Goal: Task Accomplishment & Management: Manage account settings

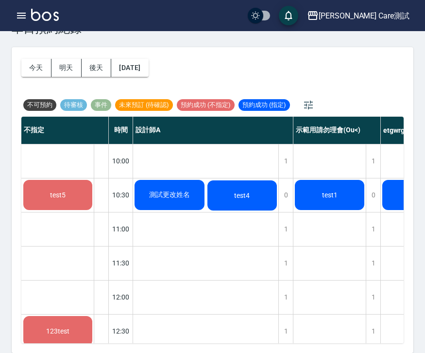
scroll to position [34, 0]
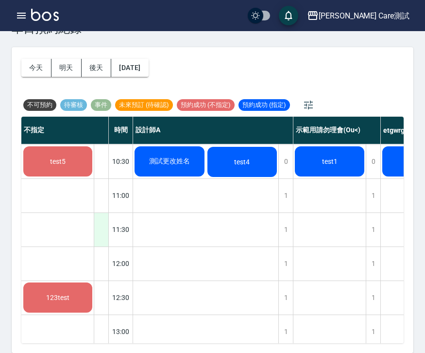
click at [97, 227] on div at bounding box center [101, 230] width 15 height 34
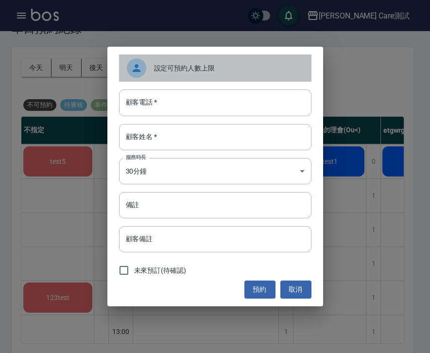
click at [203, 78] on div "設定可預約人數上限" at bounding box center [215, 67] width 192 height 27
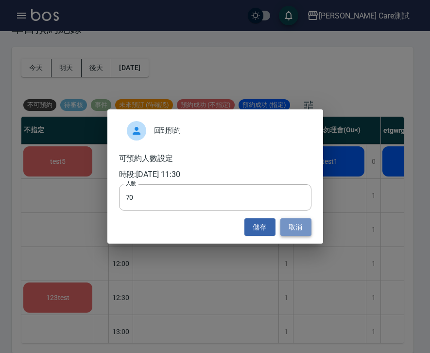
click at [296, 230] on button "取消" at bounding box center [295, 227] width 31 height 18
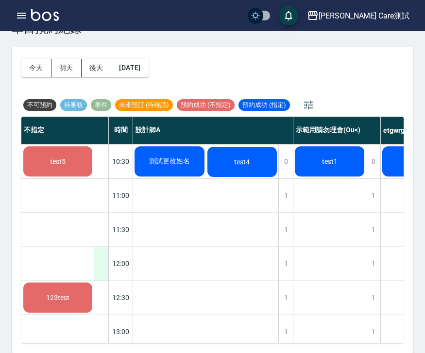
click at [99, 254] on div at bounding box center [101, 264] width 15 height 34
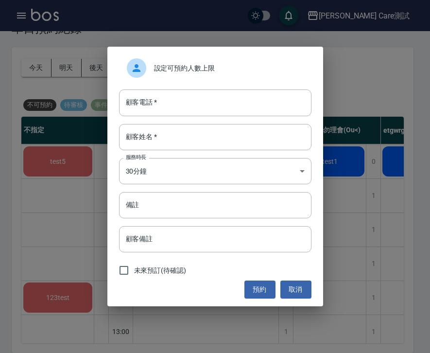
click at [195, 76] on div "設定可預約人數上限" at bounding box center [215, 67] width 192 height 27
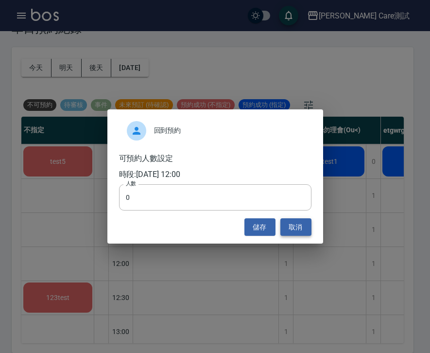
click at [302, 228] on button "取消" at bounding box center [295, 227] width 31 height 18
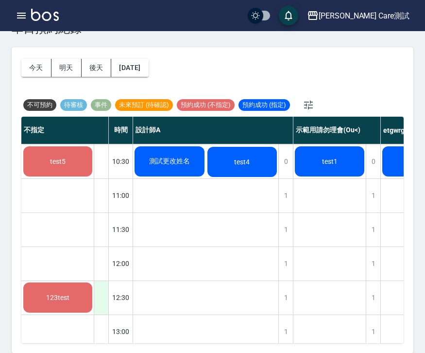
click at [102, 300] on div at bounding box center [101, 298] width 15 height 34
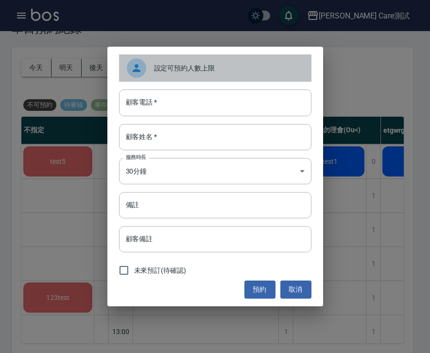
click at [177, 56] on div "設定可預約人數上限" at bounding box center [215, 67] width 192 height 27
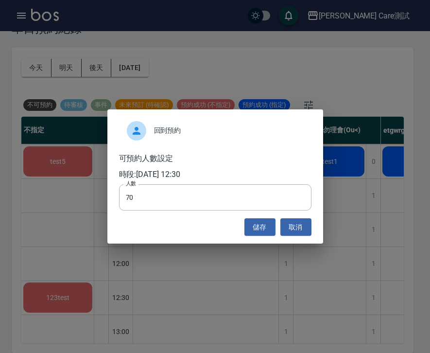
click at [295, 239] on div "回到預約 可預約人數設定 時段: 2025/09/10 12:30 人數 70 人數 儲存 取消" at bounding box center [215, 176] width 216 height 135
click at [296, 224] on button "取消" at bounding box center [295, 227] width 31 height 18
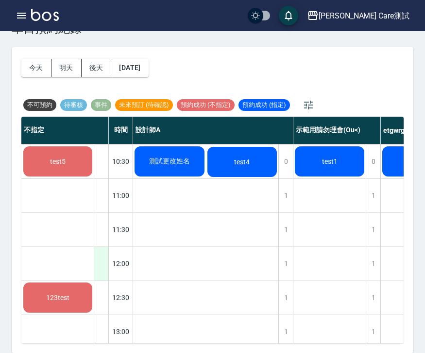
click at [102, 257] on div at bounding box center [101, 264] width 15 height 34
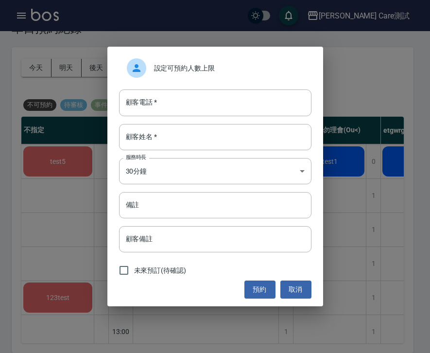
click at [203, 75] on div "設定可預約人數上限" at bounding box center [215, 67] width 192 height 27
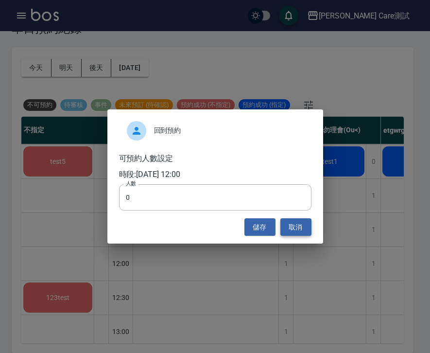
click at [297, 223] on button "取消" at bounding box center [295, 227] width 31 height 18
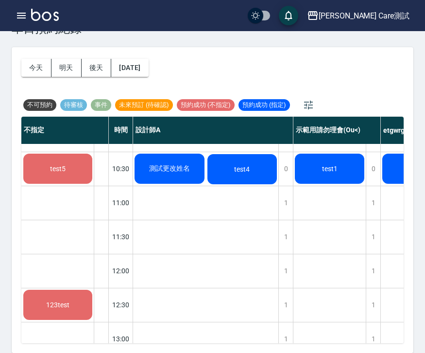
scroll to position [26, 0]
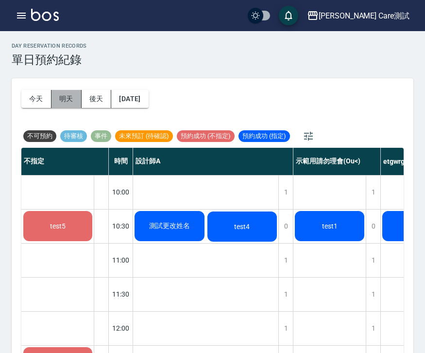
click at [62, 96] on button "明天" at bounding box center [66, 99] width 30 height 18
click at [135, 97] on button "2025/09/10" at bounding box center [129, 99] width 37 height 18
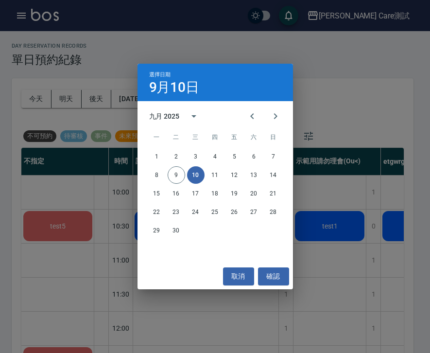
click at [199, 175] on button "10" at bounding box center [195, 174] width 17 height 17
click at [279, 272] on button "確認" at bounding box center [273, 276] width 31 height 18
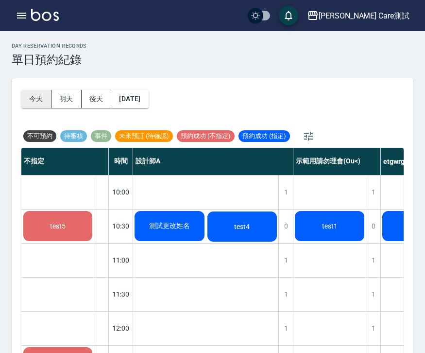
click at [36, 96] on button "今天" at bounding box center [36, 99] width 30 height 18
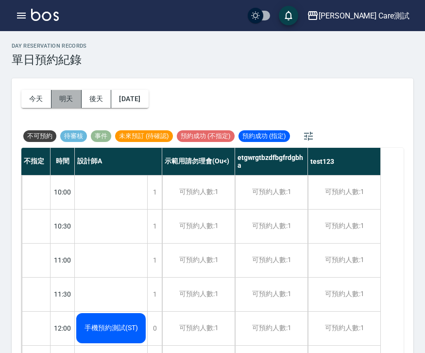
click at [68, 100] on button "明天" at bounding box center [66, 99] width 30 height 18
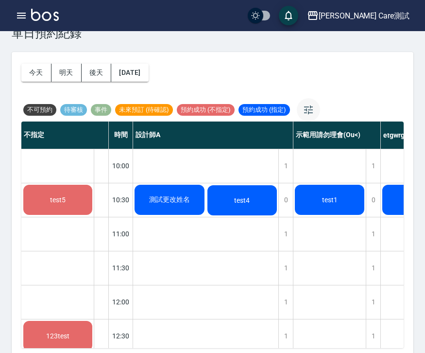
scroll to position [31, 0]
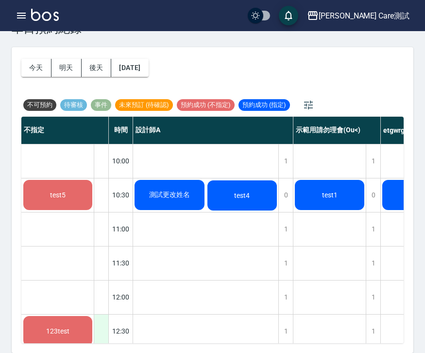
click at [101, 326] on div at bounding box center [101, 331] width 15 height 34
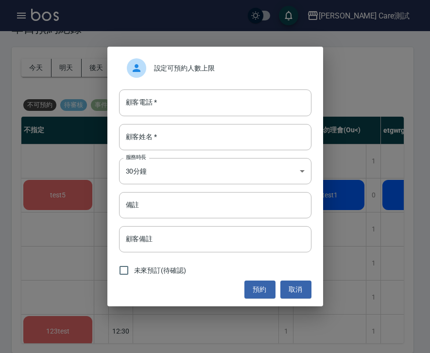
click at [178, 70] on span "設定可預約人數上限" at bounding box center [229, 68] width 150 height 10
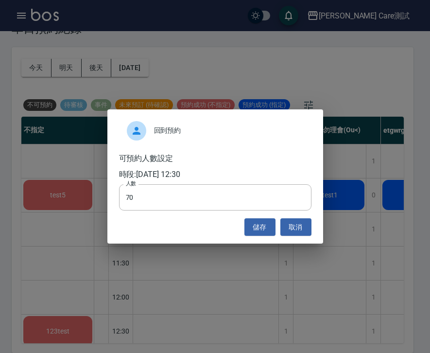
click at [294, 237] on div "回到預約 可預約人數設定 時段: 2025/09/10 12:30 人數 70 人數 儲存 取消" at bounding box center [215, 176] width 216 height 135
click at [293, 235] on button "取消" at bounding box center [295, 227] width 31 height 18
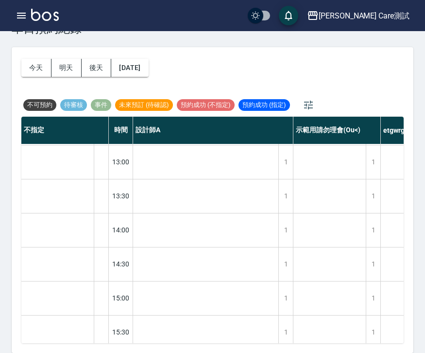
scroll to position [209, 0]
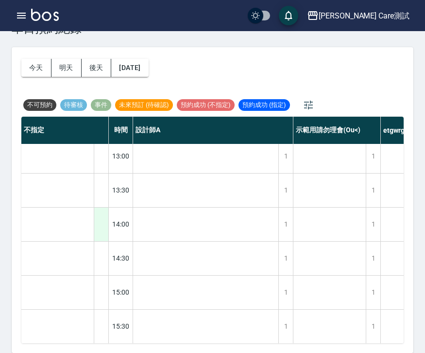
click at [101, 226] on div at bounding box center [101, 224] width 15 height 34
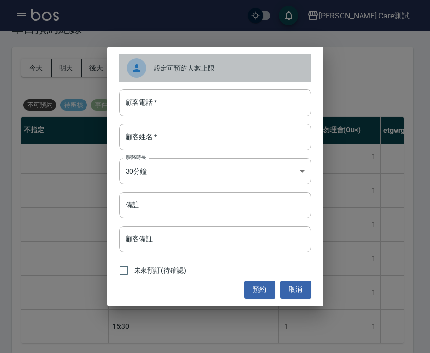
click at [220, 63] on span "設定可預約人數上限" at bounding box center [229, 68] width 150 height 10
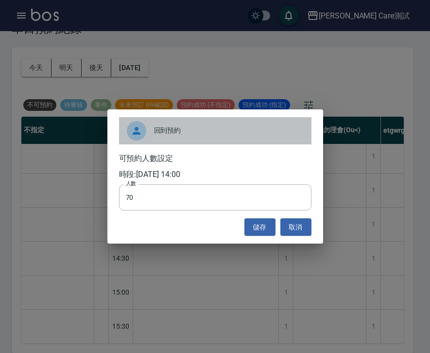
click at [243, 138] on div "回到預約" at bounding box center [215, 130] width 192 height 27
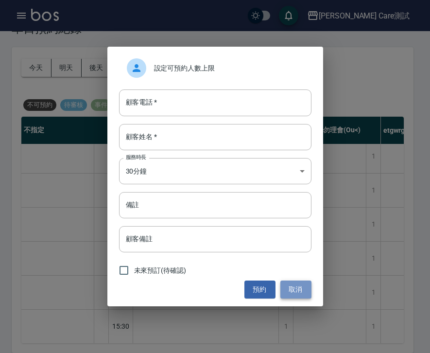
click at [294, 288] on button "取消" at bounding box center [295, 289] width 31 height 18
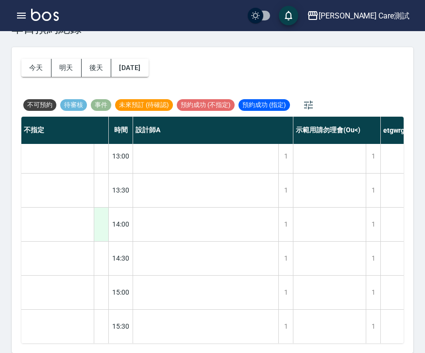
click at [102, 215] on div at bounding box center [101, 224] width 15 height 34
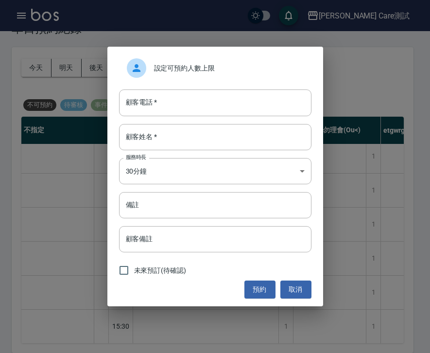
click at [204, 62] on div "設定可預約人數上限" at bounding box center [215, 67] width 192 height 27
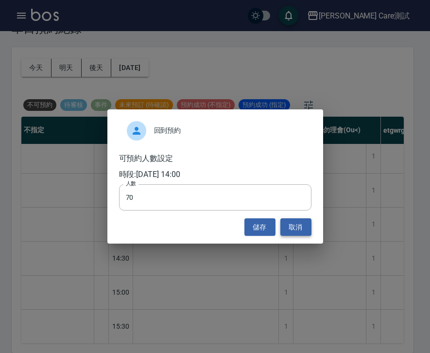
click at [296, 228] on button "取消" at bounding box center [295, 227] width 31 height 18
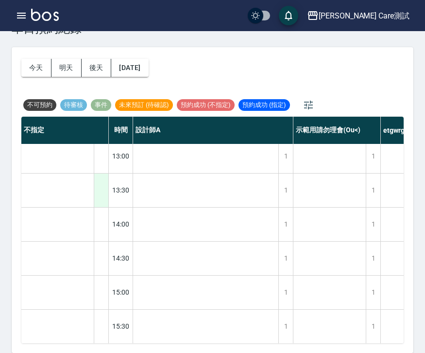
click at [108, 201] on div at bounding box center [101, 190] width 15 height 34
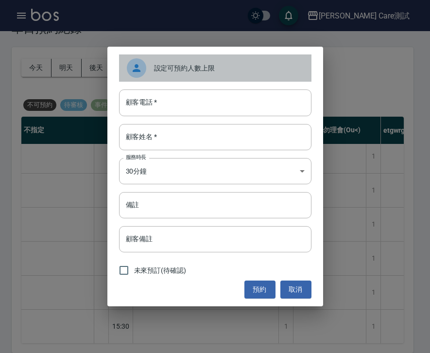
click at [199, 73] on span "設定可預約人數上限" at bounding box center [229, 68] width 150 height 10
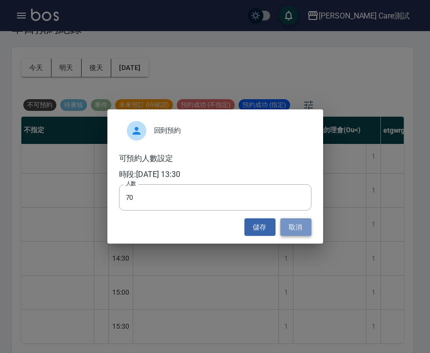
click at [294, 224] on button "取消" at bounding box center [295, 227] width 31 height 18
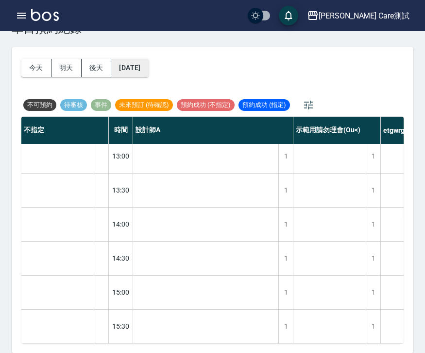
click at [136, 62] on button "2025/09/10" at bounding box center [129, 68] width 37 height 18
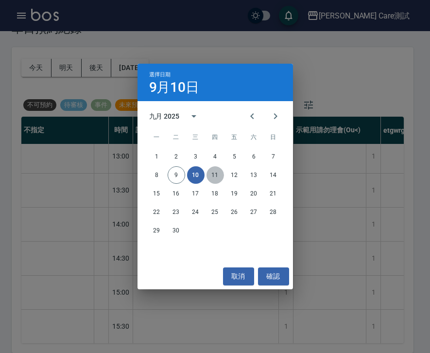
click at [211, 175] on button "11" at bounding box center [214, 174] width 17 height 17
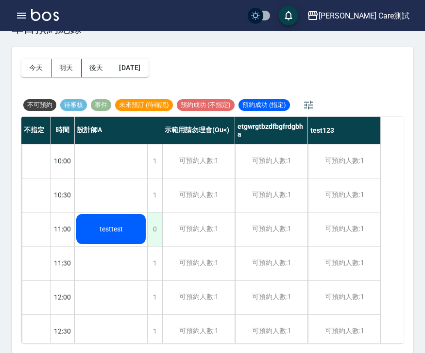
click at [150, 227] on div "0" at bounding box center [154, 229] width 15 height 34
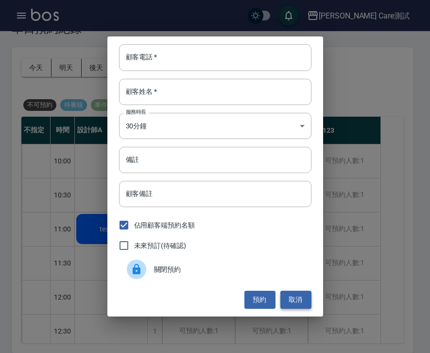
click at [297, 304] on button "取消" at bounding box center [295, 299] width 31 height 18
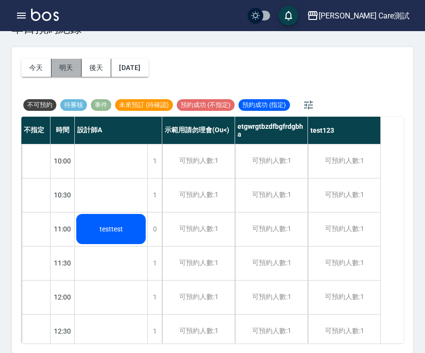
click at [69, 71] on button "明天" at bounding box center [66, 68] width 30 height 18
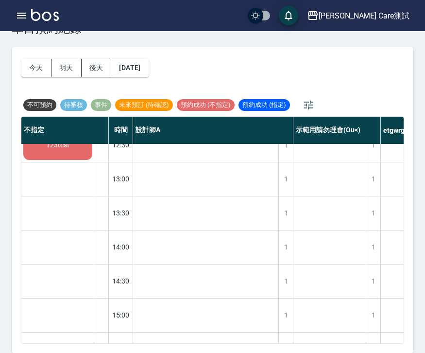
scroll to position [156, 0]
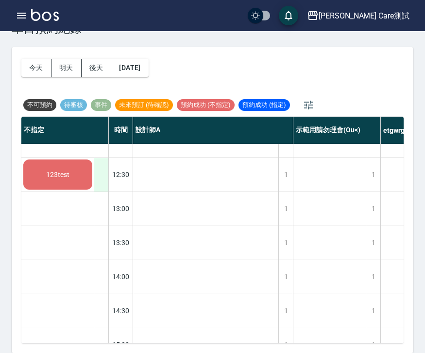
click at [102, 178] on div at bounding box center [101, 175] width 15 height 34
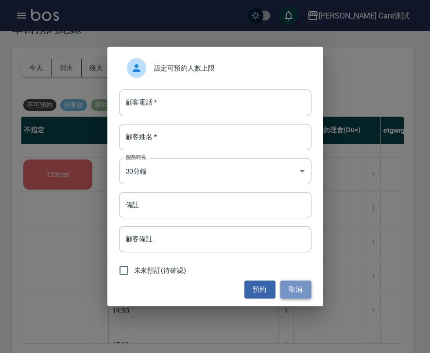
click at [298, 284] on button "取消" at bounding box center [295, 289] width 31 height 18
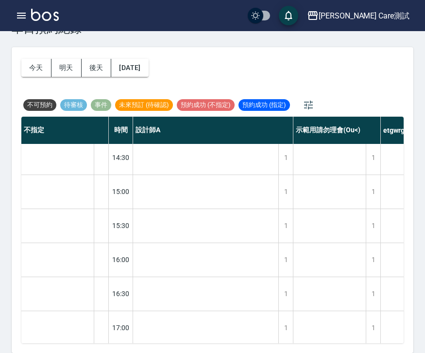
scroll to position [310, 0]
click at [99, 193] on div at bounding box center [101, 191] width 15 height 34
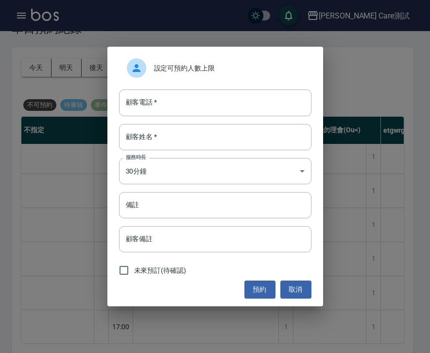
click at [215, 67] on span "設定可預約人數上限" at bounding box center [229, 68] width 150 height 10
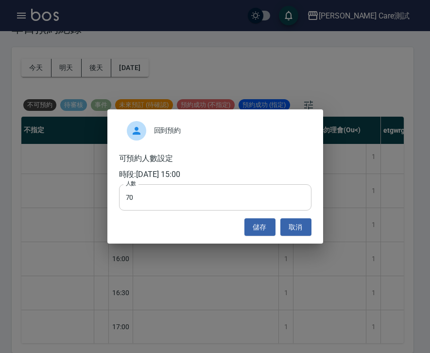
click at [169, 201] on input "70" at bounding box center [215, 197] width 192 height 26
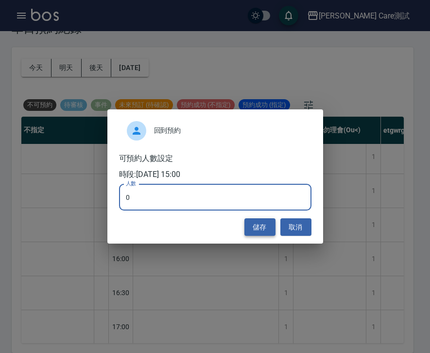
type input "0"
click at [258, 232] on button "儲存" at bounding box center [259, 227] width 31 height 18
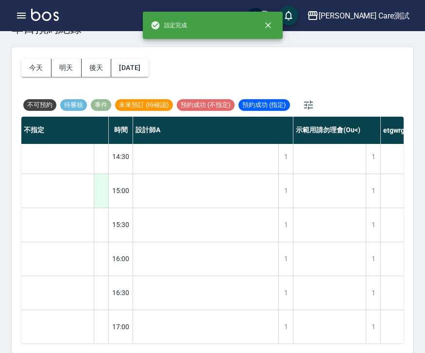
click at [100, 191] on div at bounding box center [101, 191] width 15 height 34
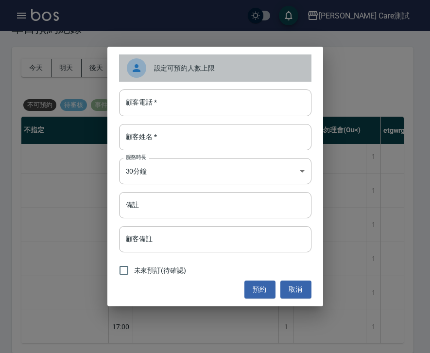
click at [178, 63] on div "設定可預約人數上限" at bounding box center [215, 67] width 192 height 27
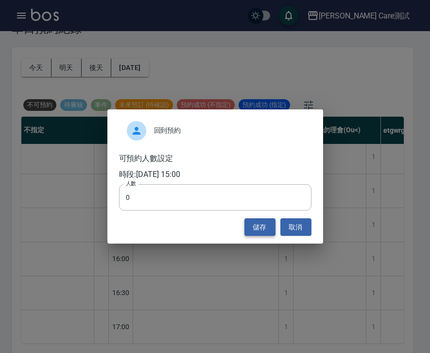
click at [260, 228] on button "儲存" at bounding box center [259, 227] width 31 height 18
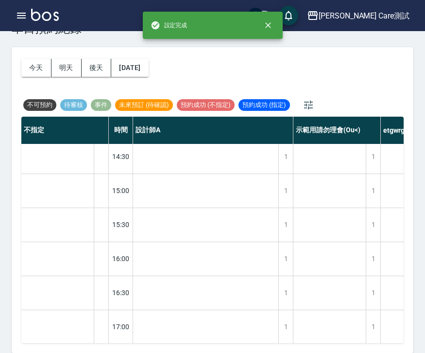
click at [70, 192] on div "test5 123test" at bounding box center [57, 241] width 73 height 816
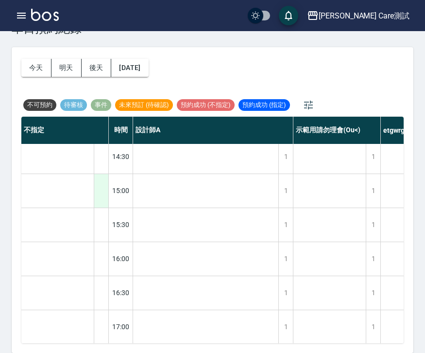
click at [102, 190] on div at bounding box center [101, 191] width 15 height 34
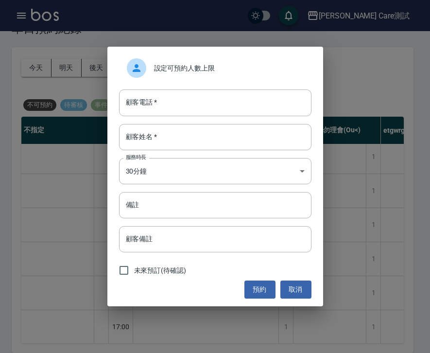
click at [171, 75] on div "設定可預約人數上限" at bounding box center [215, 67] width 192 height 27
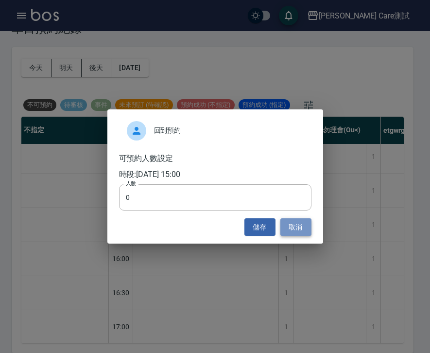
click at [299, 228] on button "取消" at bounding box center [295, 227] width 31 height 18
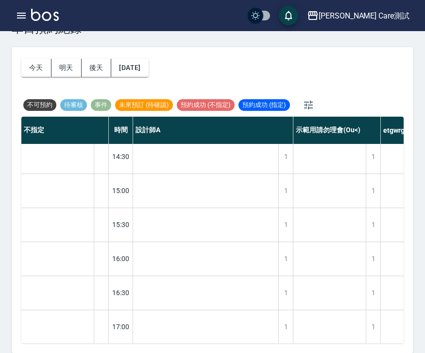
click at [66, 192] on div "test5 123test" at bounding box center [57, 241] width 73 height 816
click at [55, 191] on div "test5 123test" at bounding box center [57, 241] width 73 height 816
click at [150, 196] on div "測試更改姓名 test4" at bounding box center [206, 241] width 146 height 816
click at [71, 188] on div "test5 123test" at bounding box center [57, 241] width 73 height 816
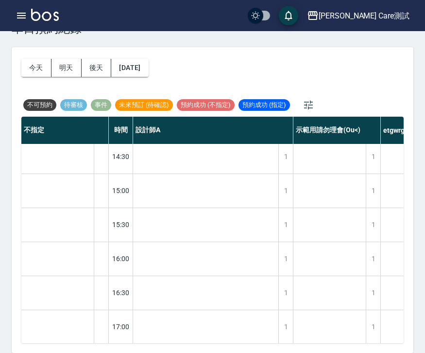
click at [71, 188] on div "test5 123test" at bounding box center [57, 241] width 73 height 816
click at [159, 195] on div "測試更改姓名 test4" at bounding box center [206, 241] width 146 height 816
click at [285, 190] on div "1" at bounding box center [285, 191] width 15 height 34
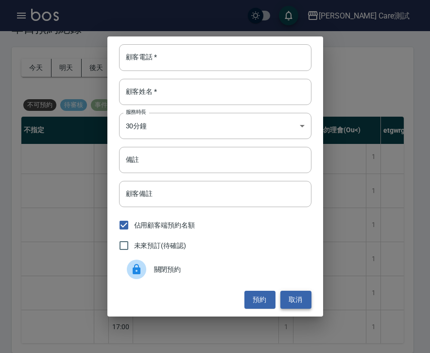
click at [290, 297] on button "取消" at bounding box center [295, 299] width 31 height 18
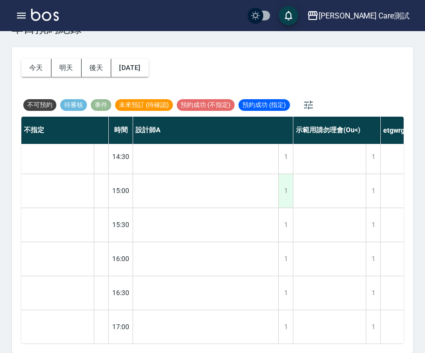
click at [288, 200] on div "1" at bounding box center [285, 191] width 15 height 34
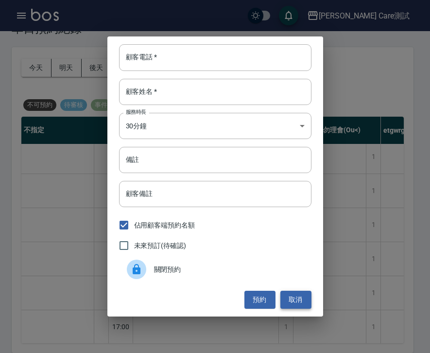
click at [293, 295] on button "取消" at bounding box center [295, 299] width 31 height 18
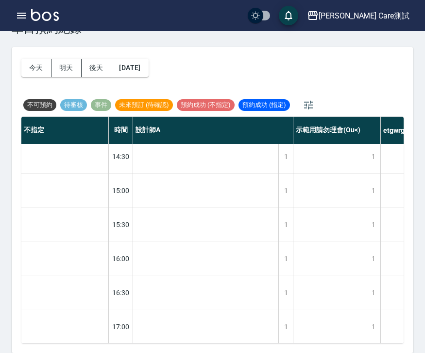
click at [251, 182] on div "測試更改姓名 test4" at bounding box center [206, 241] width 146 height 816
click at [282, 191] on div "1" at bounding box center [285, 191] width 15 height 34
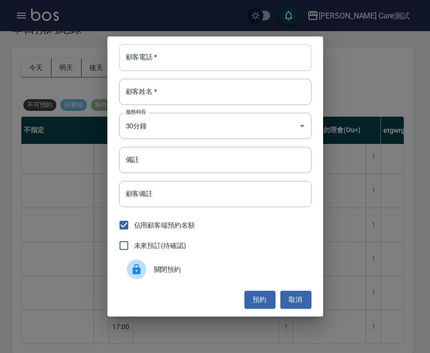
click at [172, 53] on input "顧客電話   *" at bounding box center [215, 57] width 192 height 26
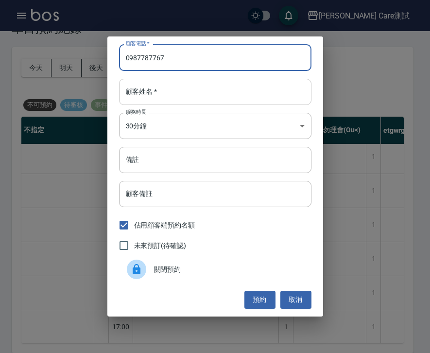
type input "0987787767"
click at [174, 85] on input "顧客姓名   *" at bounding box center [215, 92] width 192 height 26
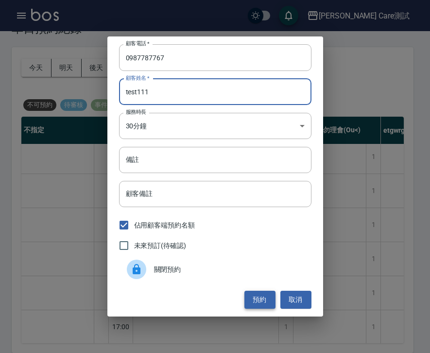
type input "test111"
click at [262, 303] on button "預約" at bounding box center [259, 299] width 31 height 18
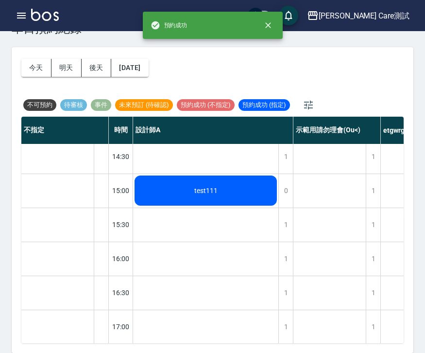
click at [329, 203] on div "test1" at bounding box center [329, 241] width 73 height 816
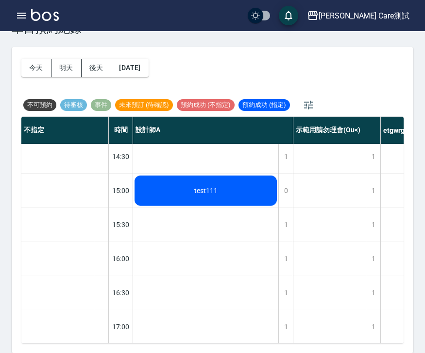
click at [360, 187] on div "test1" at bounding box center [329, 241] width 73 height 816
click at [370, 188] on div "1" at bounding box center [373, 191] width 15 height 34
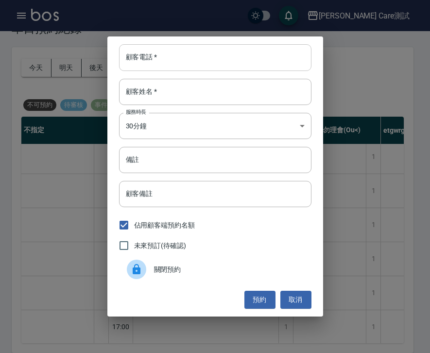
click at [161, 61] on input "顧客電話   *" at bounding box center [215, 57] width 192 height 26
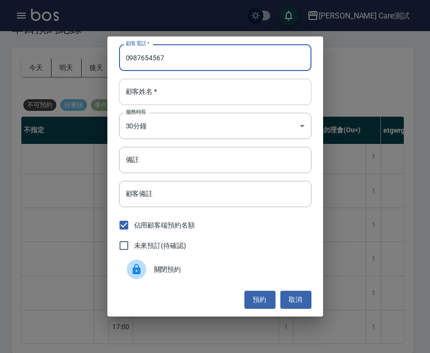
type input "0987654567"
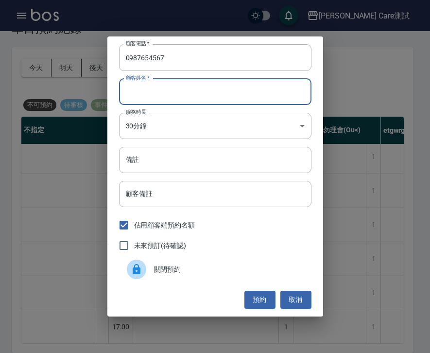
click at [160, 97] on input "顧客姓名   *" at bounding box center [215, 92] width 192 height 26
type input "test222"
click at [264, 300] on button "預約" at bounding box center [259, 299] width 31 height 18
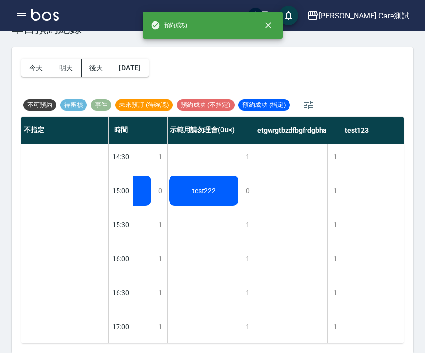
scroll to position [310, 157]
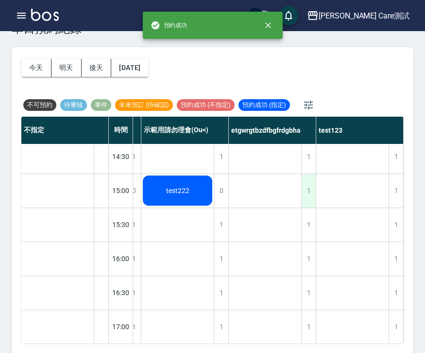
click at [309, 193] on div "1" at bounding box center [308, 191] width 15 height 34
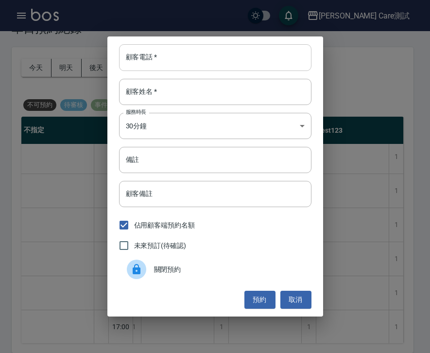
click at [167, 59] on input "顧客電話   *" at bounding box center [215, 57] width 192 height 26
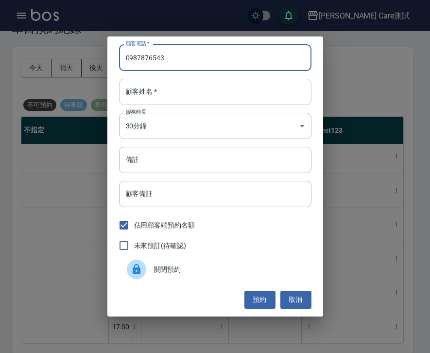
type input "0987876543"
click at [165, 82] on input "顧客姓名   *" at bounding box center [215, 92] width 192 height 26
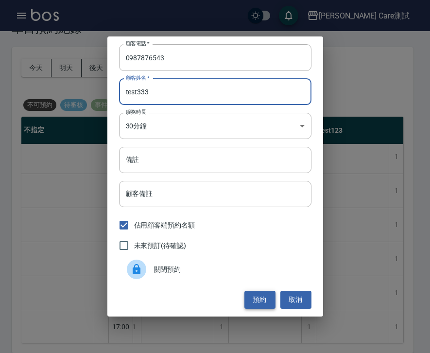
type input "test333"
click at [271, 306] on button "預約" at bounding box center [259, 299] width 31 height 18
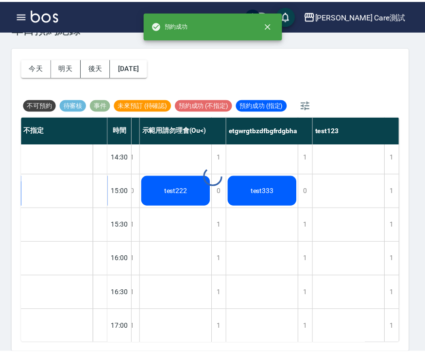
scroll to position [310, 152]
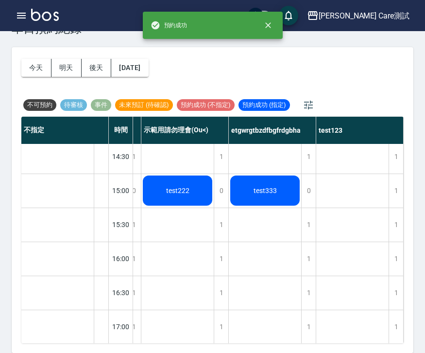
click at [340, 194] on div "test3" at bounding box center [352, 241] width 73 height 816
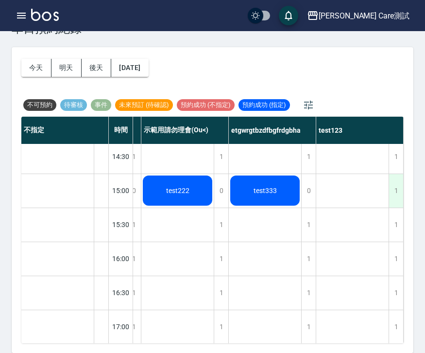
click at [393, 188] on div "1" at bounding box center [396, 191] width 15 height 34
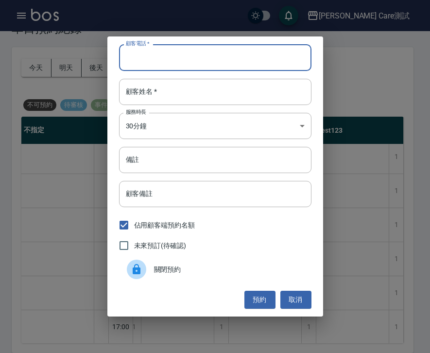
click at [165, 61] on input "顧客電話   *" at bounding box center [215, 57] width 192 height 26
type input "0965767868"
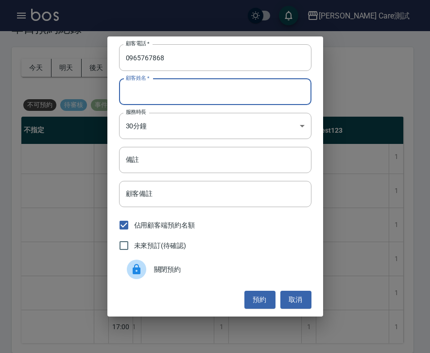
click at [150, 85] on div "顧客姓名   * 顧客姓名   *" at bounding box center [215, 92] width 192 height 26
type input "test444"
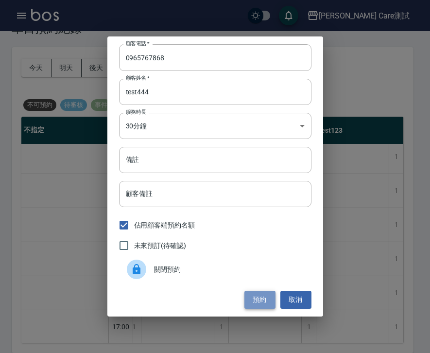
click at [254, 295] on button "預約" at bounding box center [259, 299] width 31 height 18
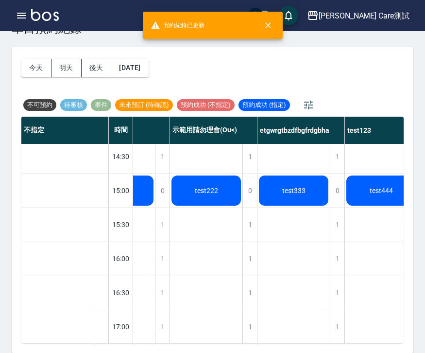
scroll to position [310, 0]
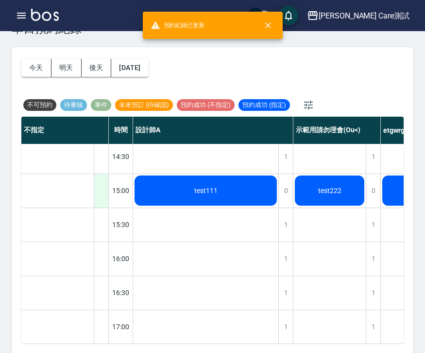
click at [106, 186] on div at bounding box center [101, 191] width 15 height 34
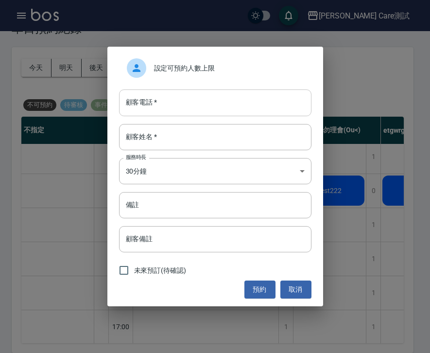
click at [161, 106] on input "顧客電話   *" at bounding box center [215, 102] width 192 height 26
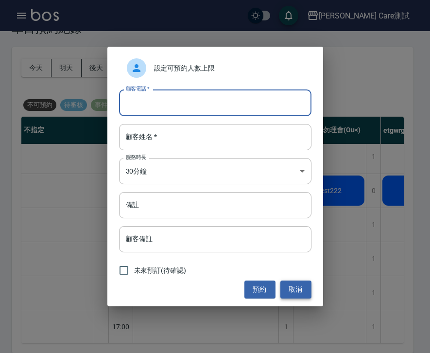
click at [304, 289] on button "取消" at bounding box center [295, 289] width 31 height 18
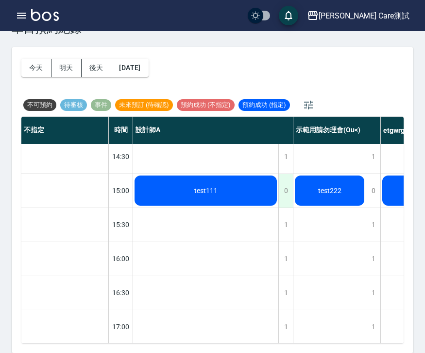
click at [285, 191] on div "0" at bounding box center [285, 191] width 15 height 34
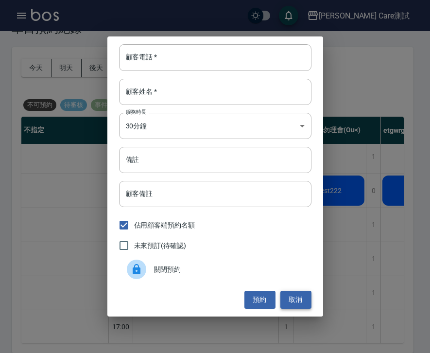
click at [297, 295] on button "取消" at bounding box center [295, 299] width 31 height 18
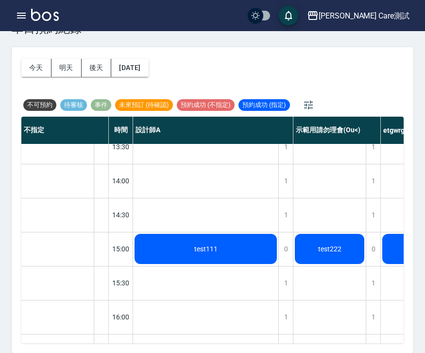
scroll to position [265, 0]
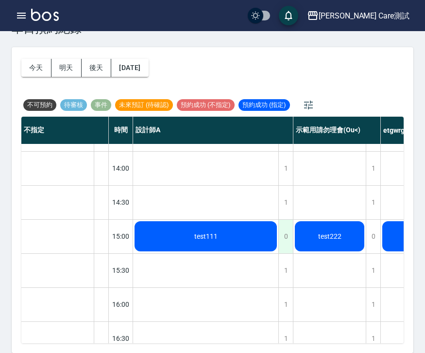
click at [288, 232] on div "0" at bounding box center [285, 237] width 15 height 34
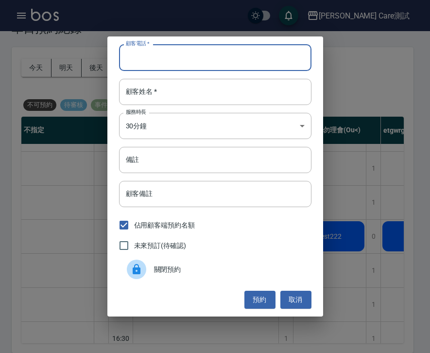
click at [170, 57] on input "顧客電話   *" at bounding box center [215, 57] width 192 height 26
type input "0987654253"
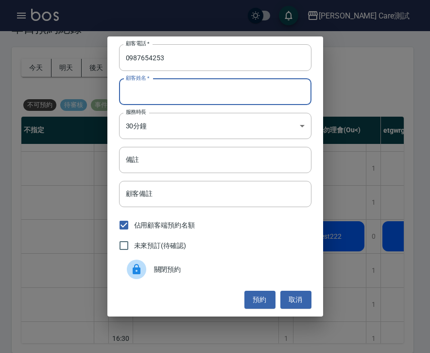
click at [187, 93] on input "顧客姓名   *" at bounding box center [215, 92] width 192 height 26
type input "test555"
click at [261, 306] on button "預約" at bounding box center [259, 299] width 31 height 18
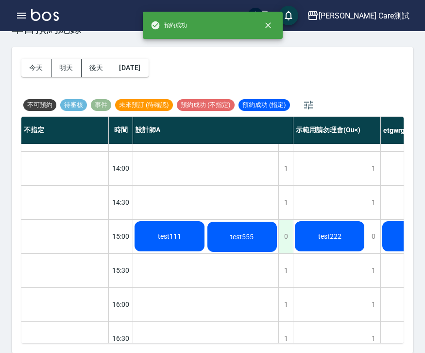
click at [285, 248] on div "0" at bounding box center [285, 237] width 15 height 34
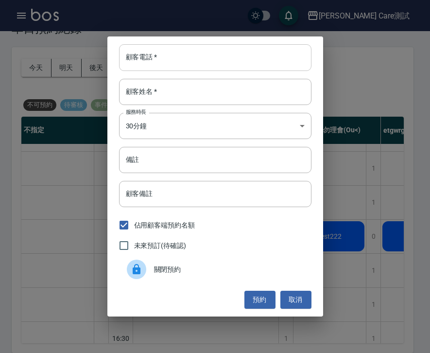
click at [234, 50] on input "顧客電話   *" at bounding box center [215, 57] width 192 height 26
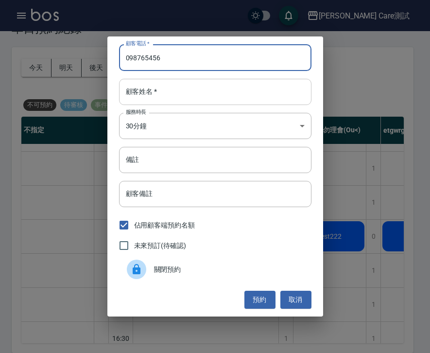
type input "098765456"
click at [228, 85] on input "顧客姓名   *" at bounding box center [215, 92] width 192 height 26
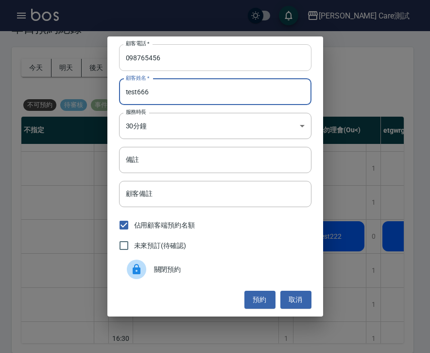
type input "test666"
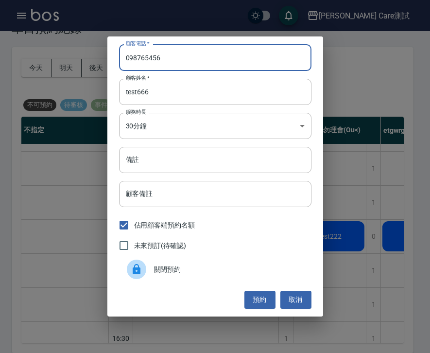
click at [219, 64] on input "098765456" at bounding box center [215, 57] width 192 height 26
type input "0987654567"
click at [256, 297] on button "預約" at bounding box center [259, 299] width 31 height 18
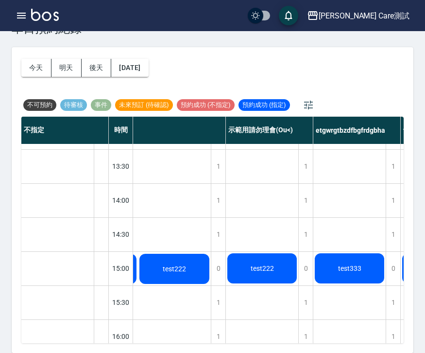
scroll to position [219, 140]
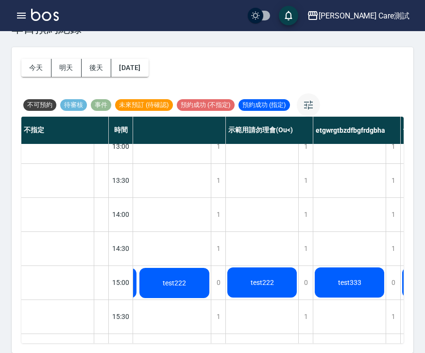
click at [307, 101] on icon "button" at bounding box center [309, 105] width 12 height 12
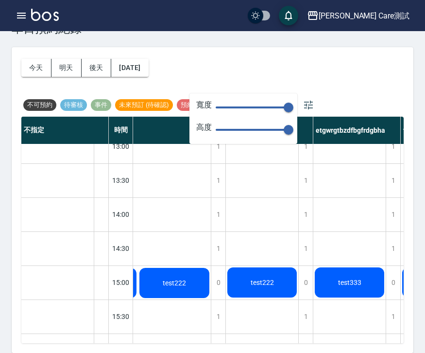
click at [320, 76] on div "今天 明天 後天 2025/09/10 不可預約 待審核 事件 未來預訂 (待確認) 預約成功 (不指定) 預約成功 (指定)" at bounding box center [212, 81] width 382 height 69
click at [302, 277] on div "0" at bounding box center [305, 283] width 15 height 34
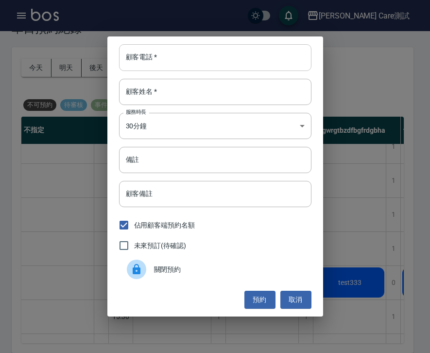
click at [261, 57] on input "顧客電話   *" at bounding box center [215, 57] width 192 height 26
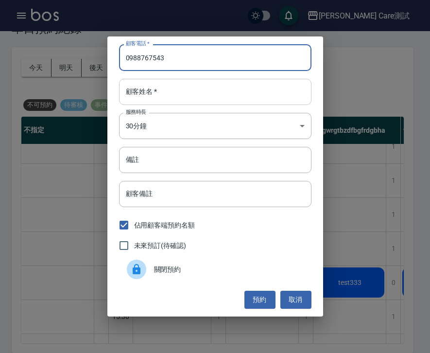
type input "0988767543"
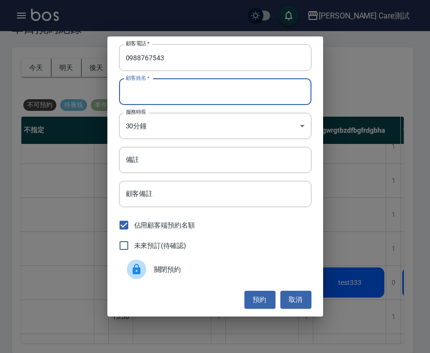
click at [256, 96] on input "顧客姓名   *" at bounding box center [215, 92] width 192 height 26
type input "test777"
click at [267, 303] on button "預約" at bounding box center [259, 299] width 31 height 18
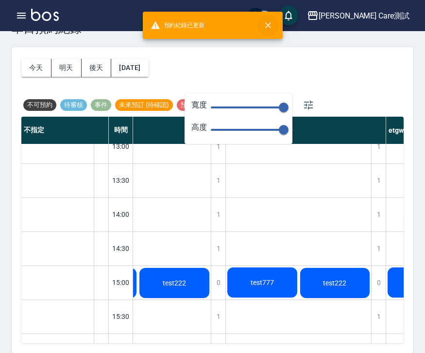
click at [265, 27] on icon "close" at bounding box center [268, 25] width 10 height 10
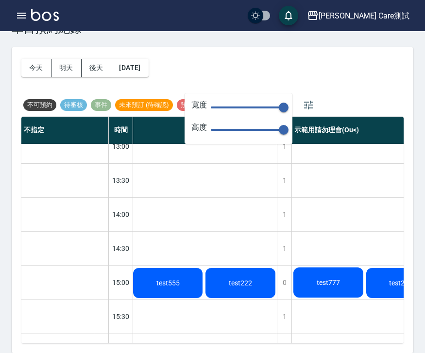
scroll to position [219, 0]
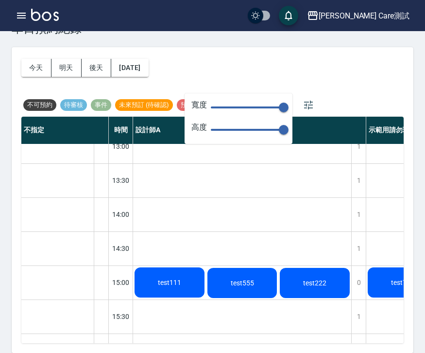
click at [300, 55] on div "今天 明天 後天 2025/09/10 不可預約 待審核 事件 未來預訂 (待確認) 預約成功 (不指定) 預約成功 (指定)" at bounding box center [212, 81] width 382 height 69
click at [304, 102] on icon "button" at bounding box center [309, 105] width 12 height 12
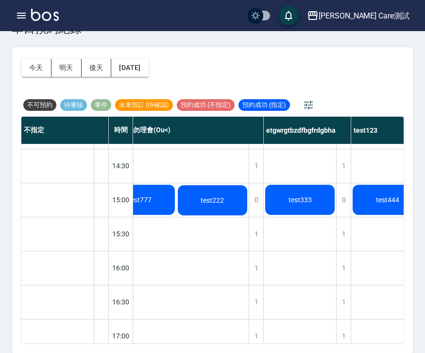
scroll to position [301, 303]
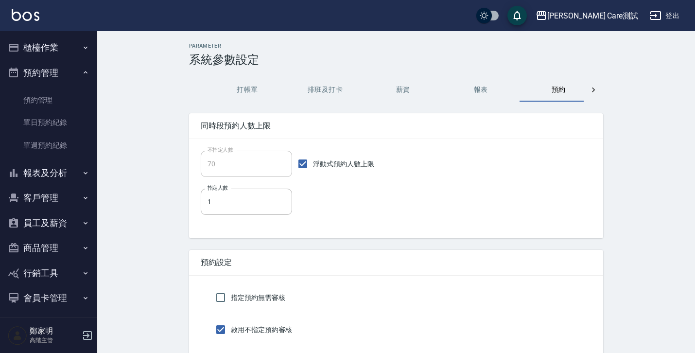
click at [474, 92] on button "報表" at bounding box center [480, 89] width 78 height 23
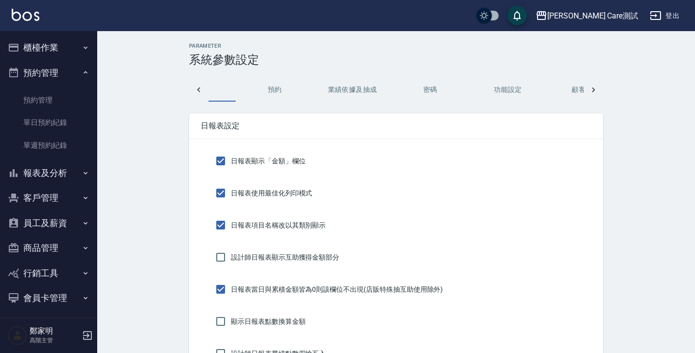
scroll to position [0, 287]
click at [425, 87] on button "密碼" at bounding box center [427, 89] width 78 height 23
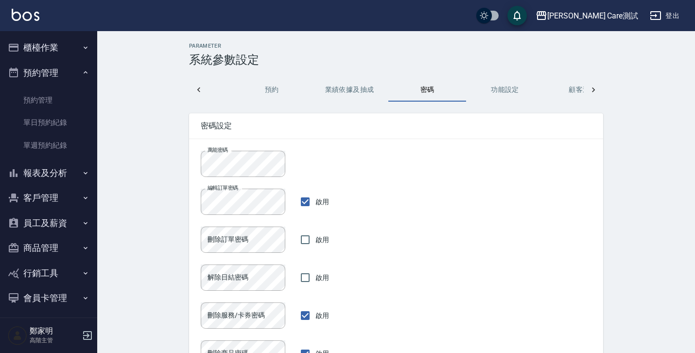
click at [487, 90] on button "功能設定" at bounding box center [505, 89] width 78 height 23
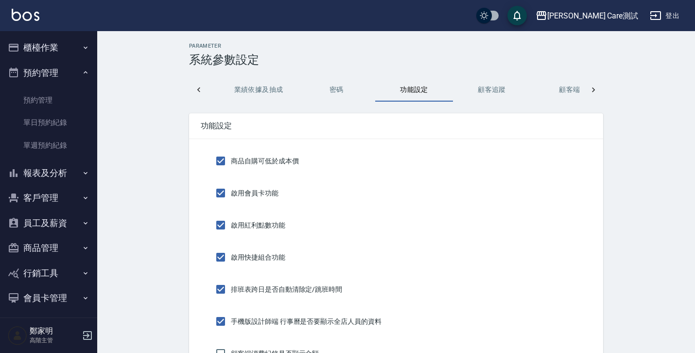
scroll to position [0, 390]
click at [479, 88] on button "顧客追蹤" at bounding box center [480, 89] width 78 height 23
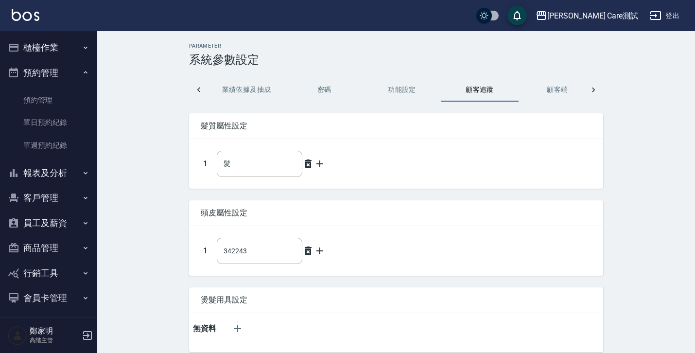
click at [527, 88] on button "顧客端" at bounding box center [557, 89] width 78 height 23
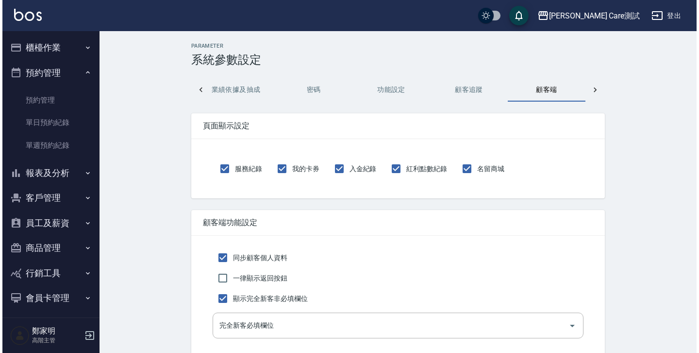
scroll to position [0, 480]
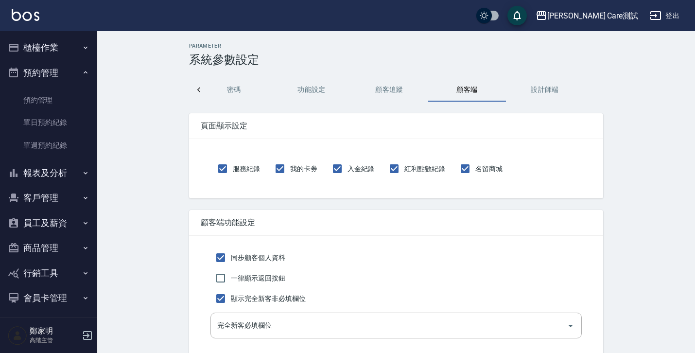
click at [534, 88] on button "設計師端" at bounding box center [545, 89] width 78 height 23
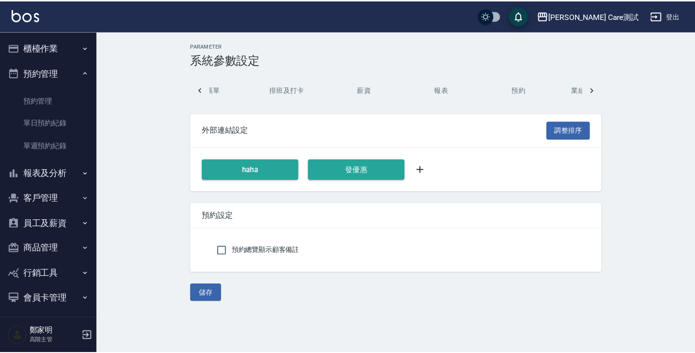
scroll to position [0, 0]
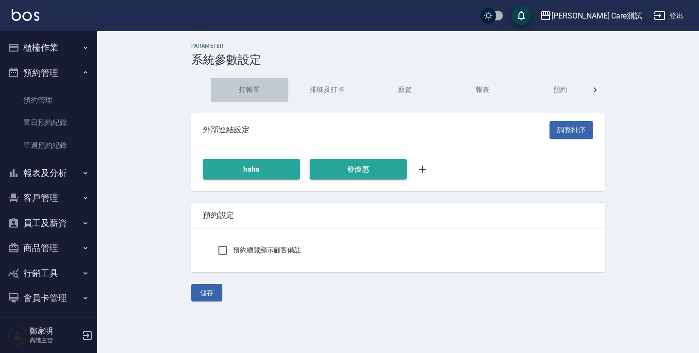
click at [246, 95] on button "打帳單" at bounding box center [250, 89] width 78 height 23
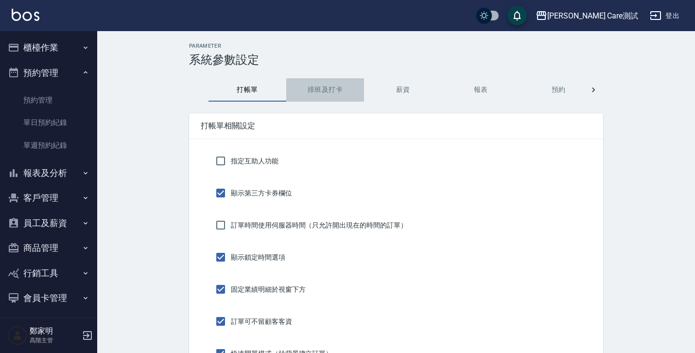
click at [318, 81] on button "排班及打卡" at bounding box center [325, 89] width 78 height 23
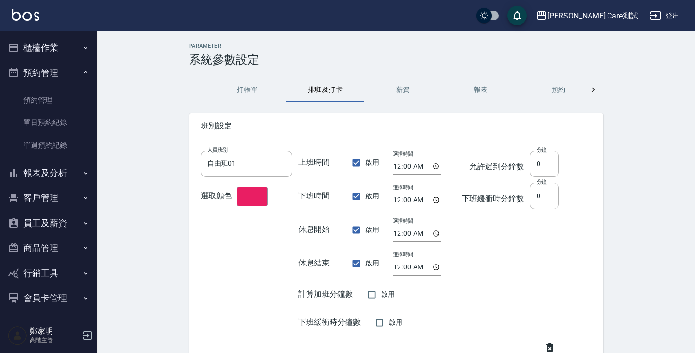
click at [400, 91] on button "薪資" at bounding box center [403, 89] width 78 height 23
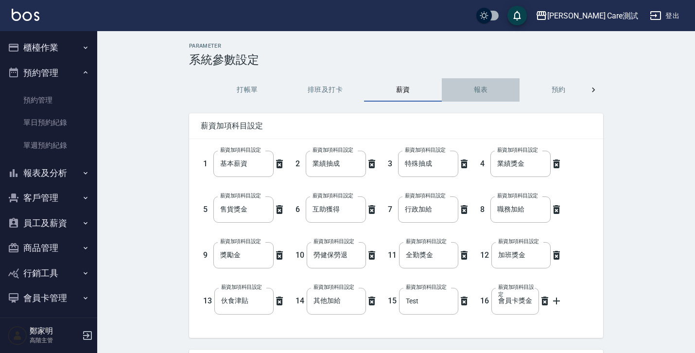
click at [480, 91] on button "報表" at bounding box center [480, 89] width 78 height 23
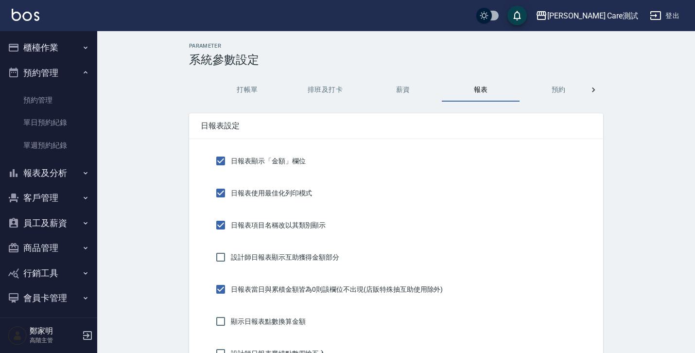
click at [555, 96] on button "預約" at bounding box center [558, 89] width 78 height 23
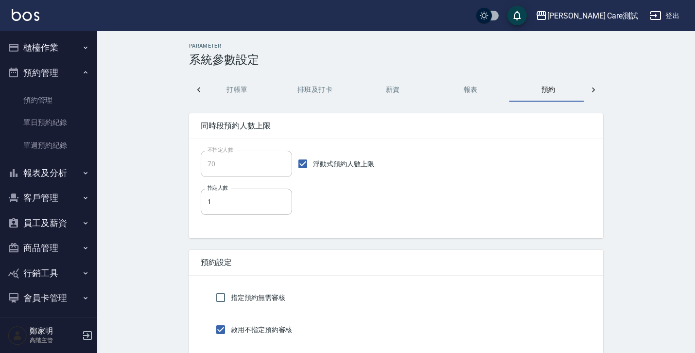
scroll to position [0, 14]
click at [60, 126] on link "單日預約紀錄" at bounding box center [48, 122] width 89 height 22
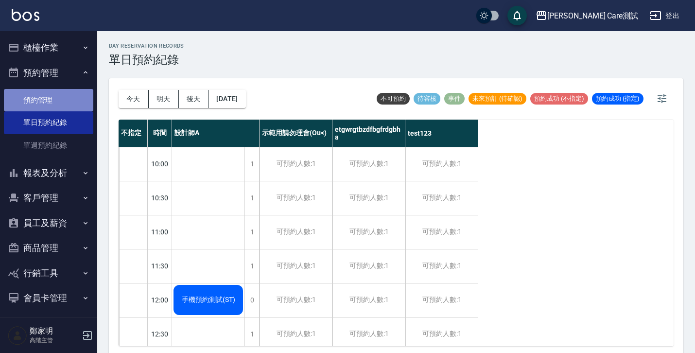
click at [49, 102] on link "預約管理" at bounding box center [48, 100] width 89 height 22
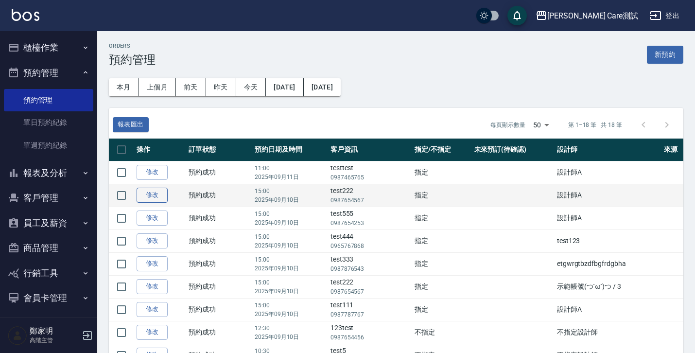
click at [159, 194] on link "修改" at bounding box center [151, 194] width 31 height 15
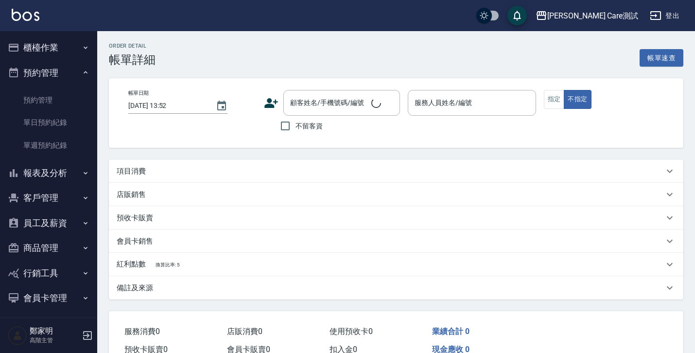
type input "[DATE] 15:00"
type input "設計師A(無代號)"
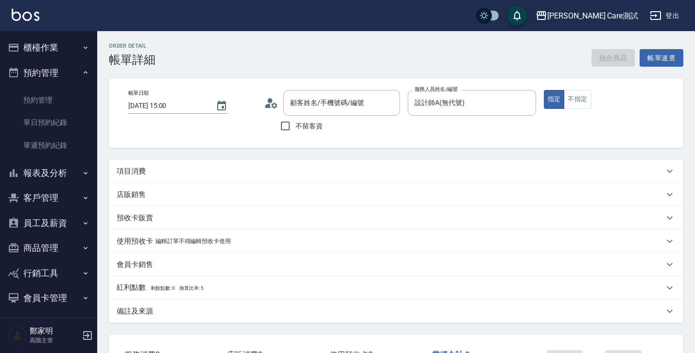
type input "test222/0987654567/null"
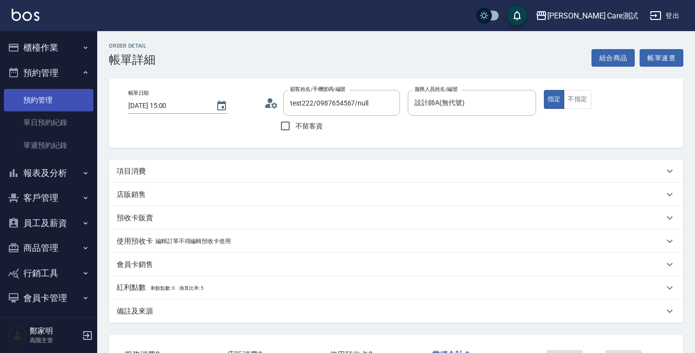
click at [45, 102] on link "預約管理" at bounding box center [48, 100] width 89 height 22
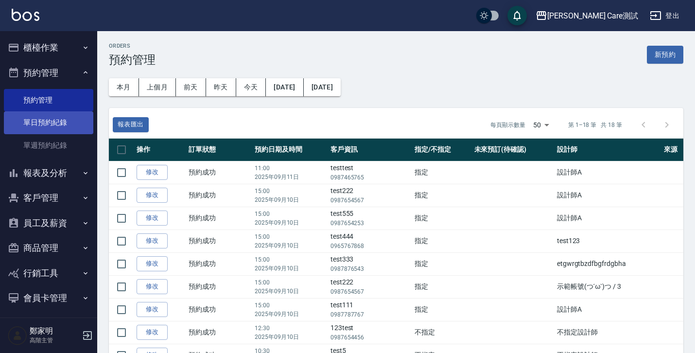
click at [58, 123] on link "單日預約紀錄" at bounding box center [48, 122] width 89 height 22
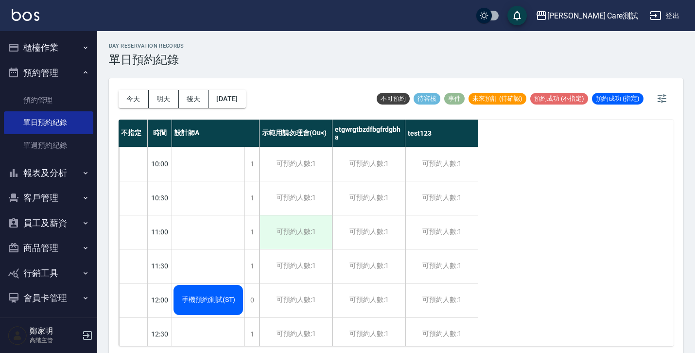
click at [299, 237] on div "可預約人數:1" at bounding box center [295, 232] width 72 height 34
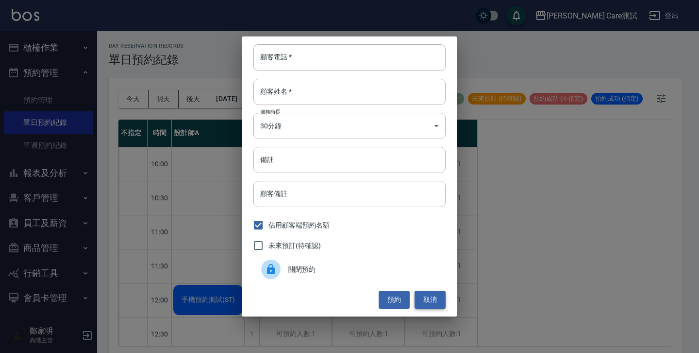
click at [433, 296] on button "取消" at bounding box center [430, 299] width 31 height 18
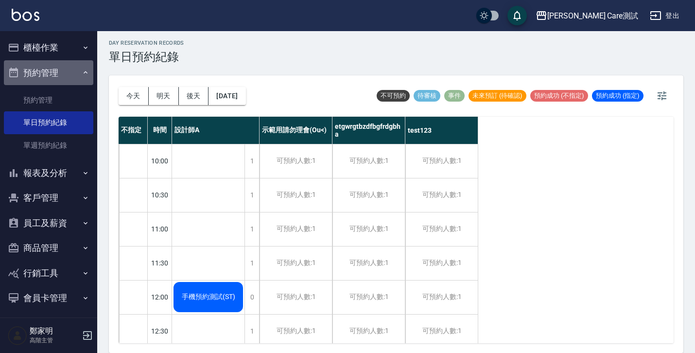
click at [69, 77] on button "預約管理" at bounding box center [48, 72] width 89 height 25
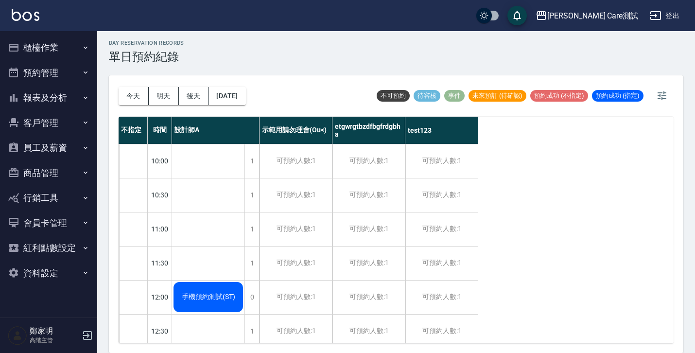
click at [64, 270] on button "資料設定" at bounding box center [48, 272] width 89 height 25
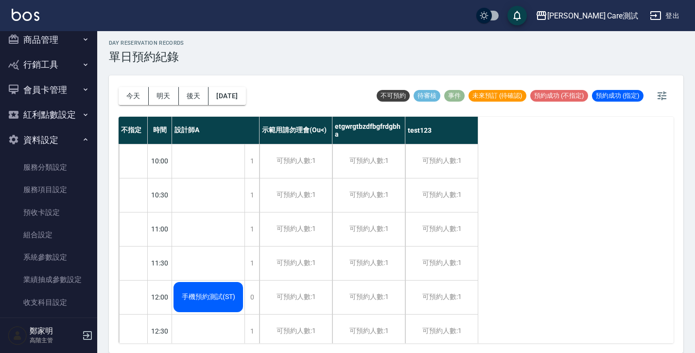
scroll to position [212, 0]
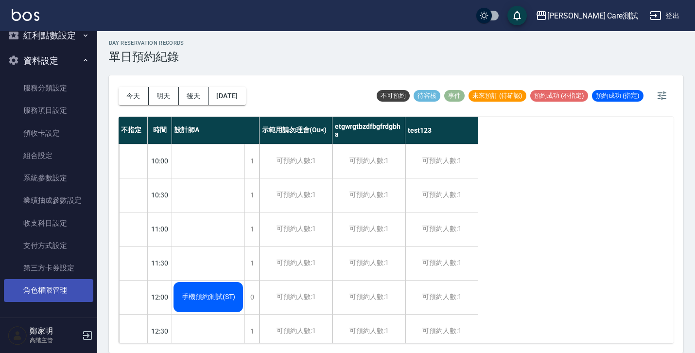
click at [60, 284] on link "角色權限管理" at bounding box center [48, 290] width 89 height 22
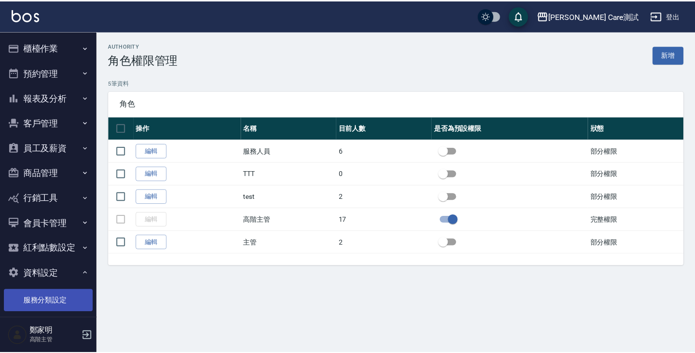
scroll to position [212, 0]
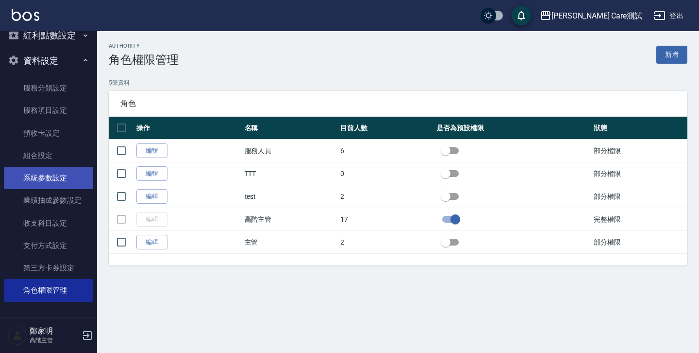
click at [37, 181] on link "系統參數設定" at bounding box center [48, 178] width 89 height 22
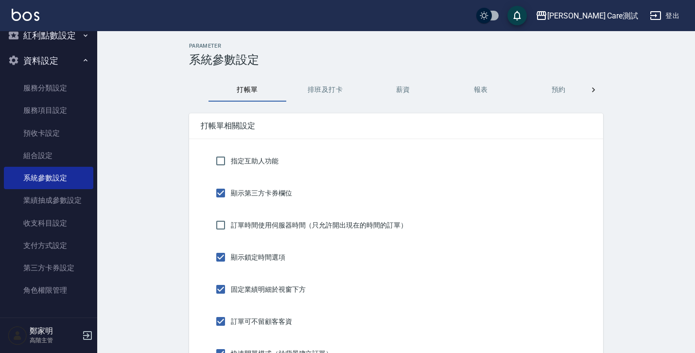
click at [320, 85] on button "排班及打卡" at bounding box center [325, 89] width 78 height 23
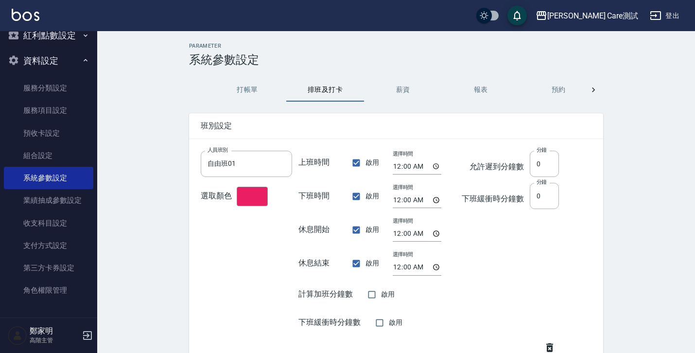
click at [399, 83] on button "薪資" at bounding box center [403, 89] width 78 height 23
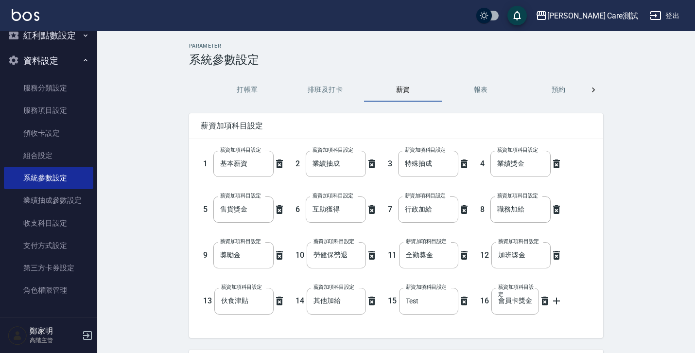
click at [503, 97] on button "報表" at bounding box center [480, 89] width 78 height 23
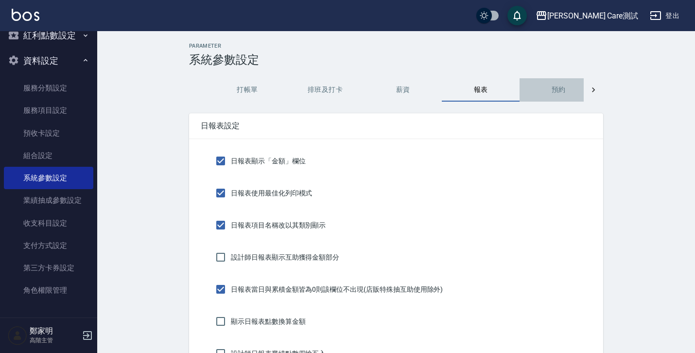
click at [553, 94] on button "預約" at bounding box center [558, 89] width 78 height 23
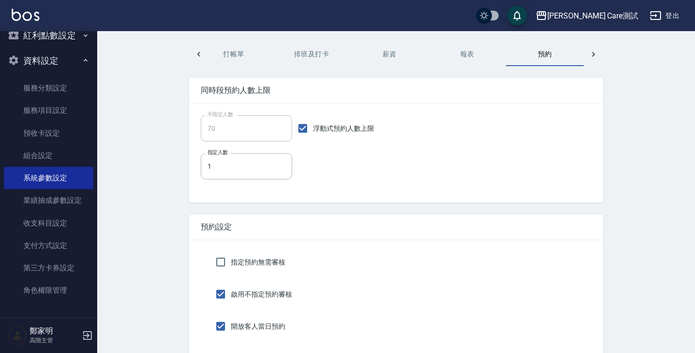
scroll to position [95, 0]
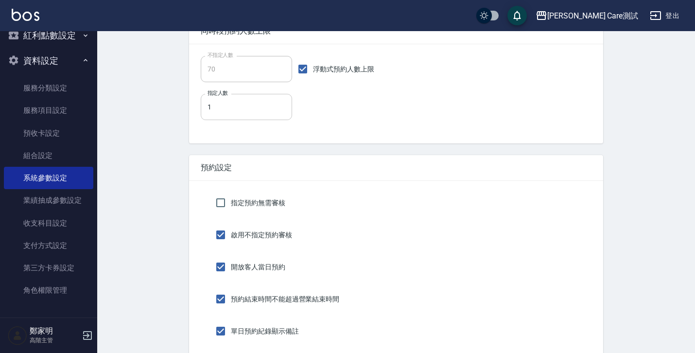
click at [248, 103] on input "1" at bounding box center [246, 107] width 91 height 26
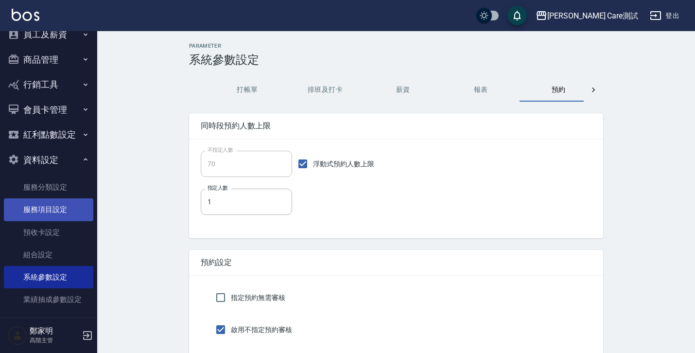
scroll to position [108, 0]
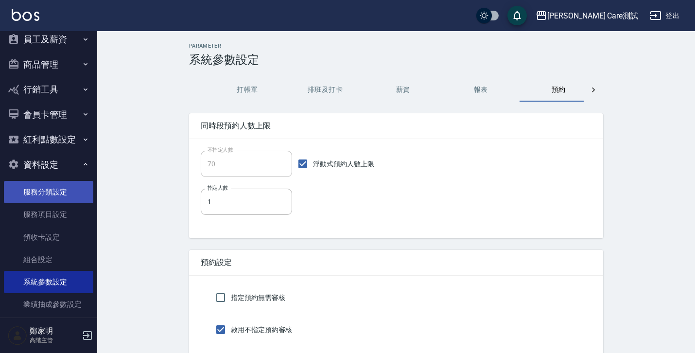
click at [50, 201] on link "服務分類設定" at bounding box center [48, 192] width 89 height 22
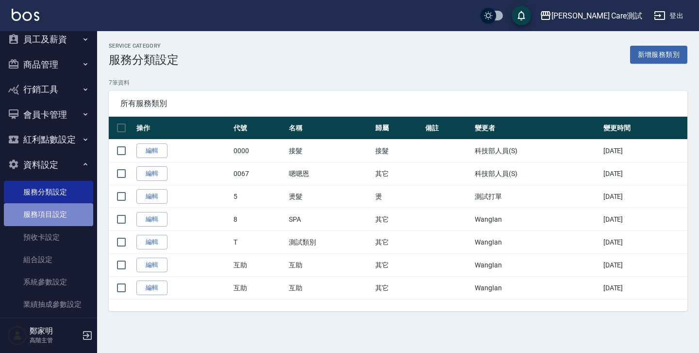
click at [52, 211] on link "服務項目設定" at bounding box center [48, 214] width 89 height 22
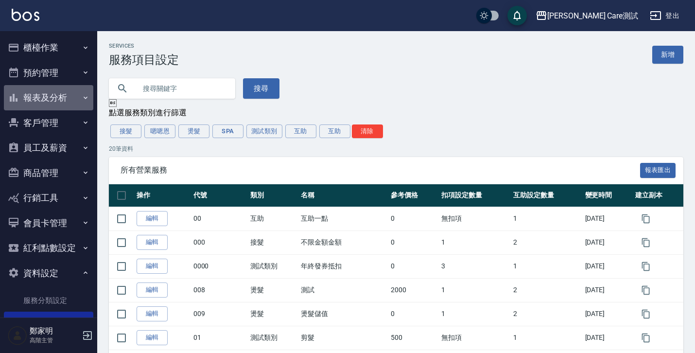
click at [60, 85] on button "報表及分析" at bounding box center [48, 97] width 89 height 25
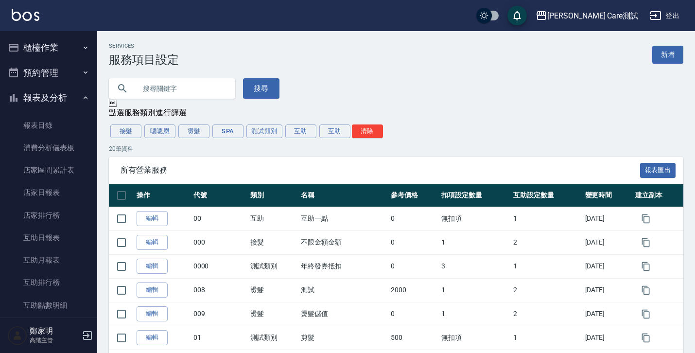
click at [61, 70] on button "預約管理" at bounding box center [48, 72] width 89 height 25
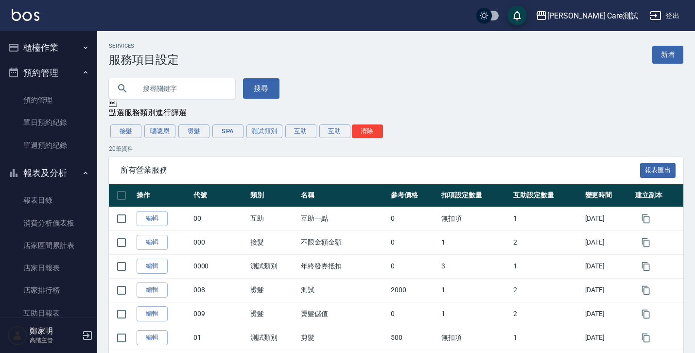
click at [65, 45] on button "櫃檯作業" at bounding box center [48, 47] width 89 height 25
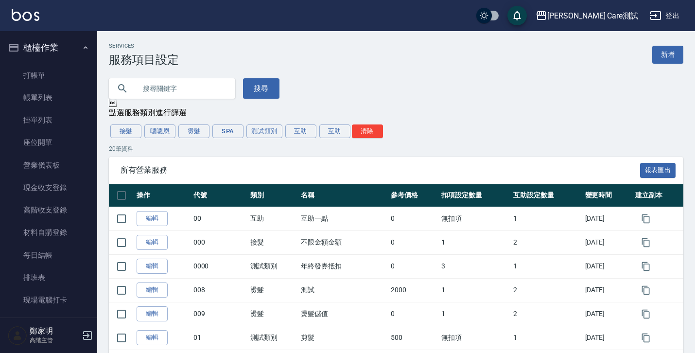
click at [65, 45] on button "櫃檯作業" at bounding box center [48, 47] width 89 height 25
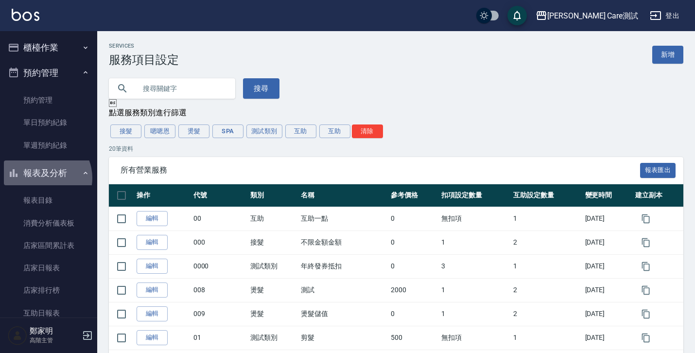
click at [42, 178] on button "報表及分析" at bounding box center [48, 172] width 89 height 25
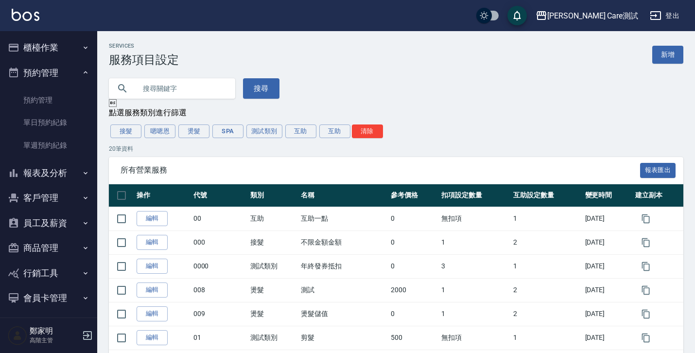
click at [44, 220] on button "員工及薪資" at bounding box center [48, 222] width 89 height 25
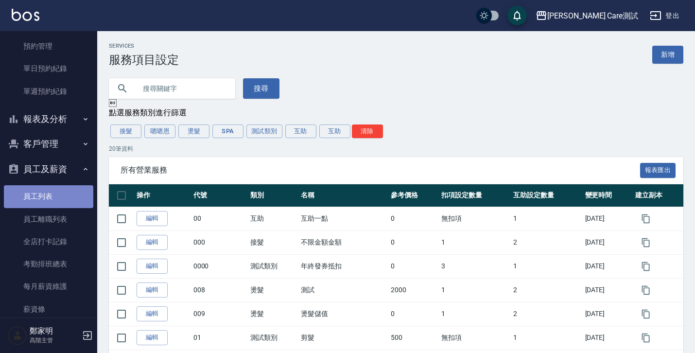
click at [49, 189] on link "員工列表" at bounding box center [48, 196] width 89 height 22
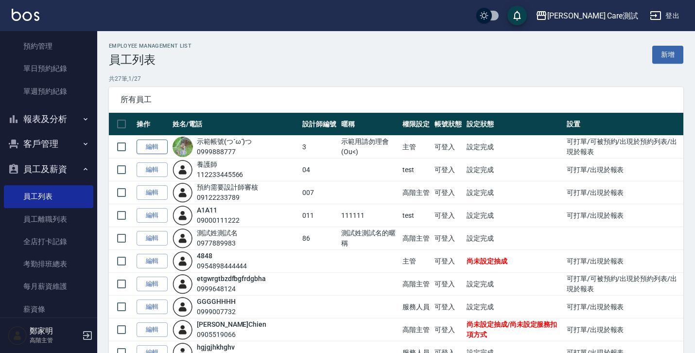
click at [157, 151] on link "編輯" at bounding box center [151, 146] width 31 height 15
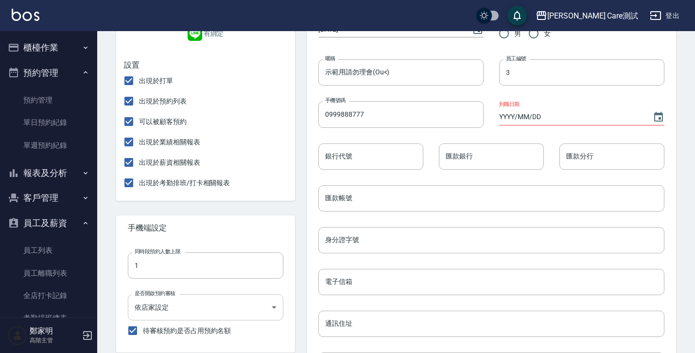
scroll to position [197, 0]
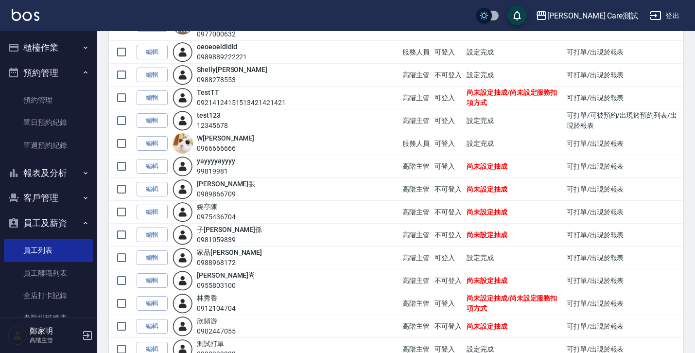
scroll to position [437, 0]
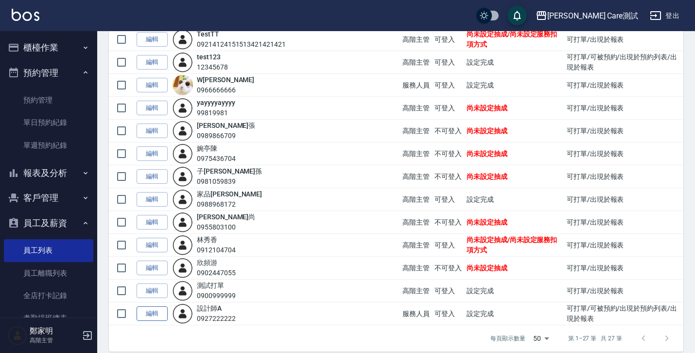
click at [152, 306] on link "編輯" at bounding box center [151, 313] width 31 height 15
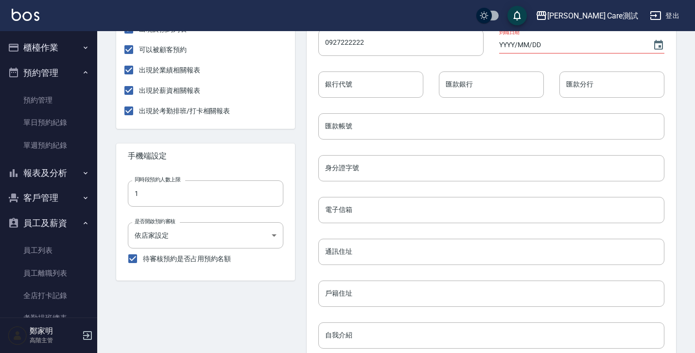
scroll to position [422, 0]
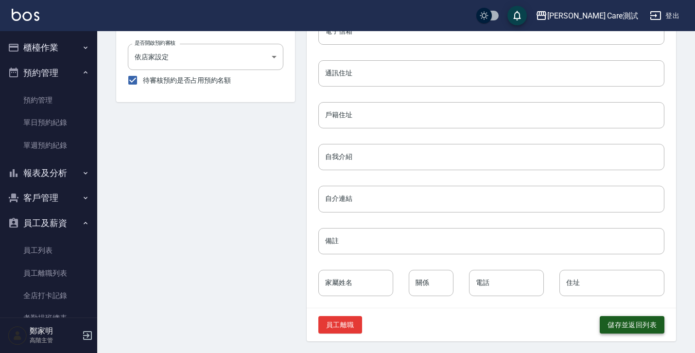
click at [622, 318] on button "儲存並返回列表" at bounding box center [631, 325] width 65 height 18
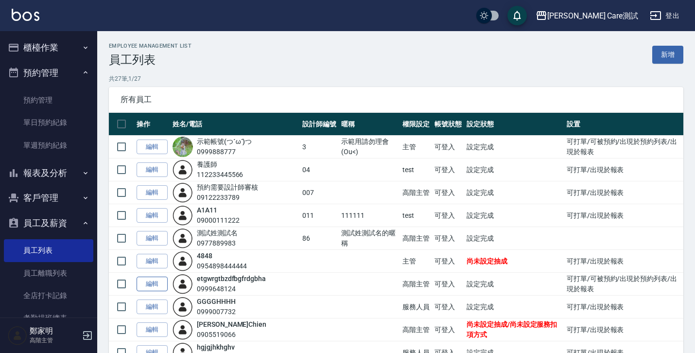
click at [157, 278] on link "編輯" at bounding box center [151, 283] width 31 height 15
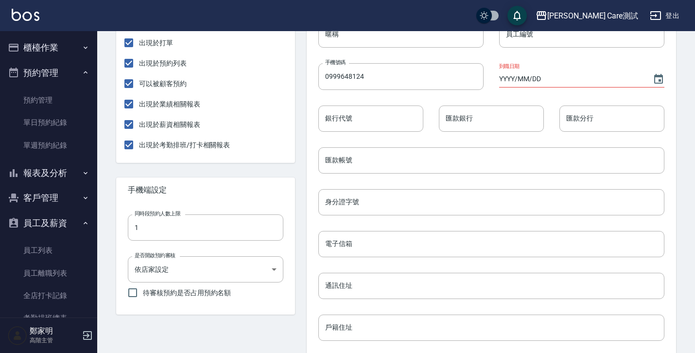
scroll to position [317, 0]
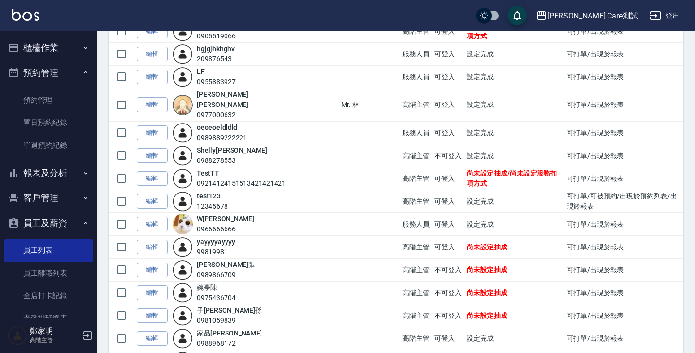
scroll to position [319, 0]
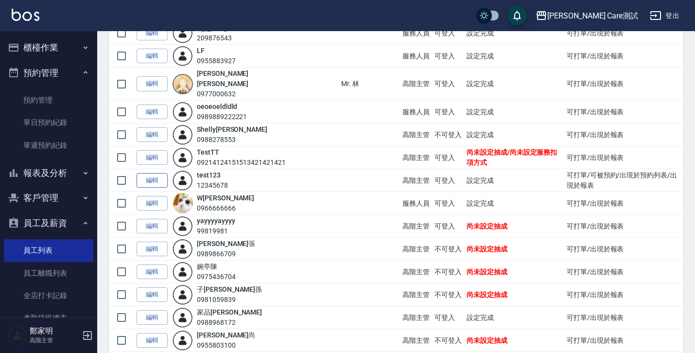
click at [146, 173] on link "編輯" at bounding box center [151, 180] width 31 height 15
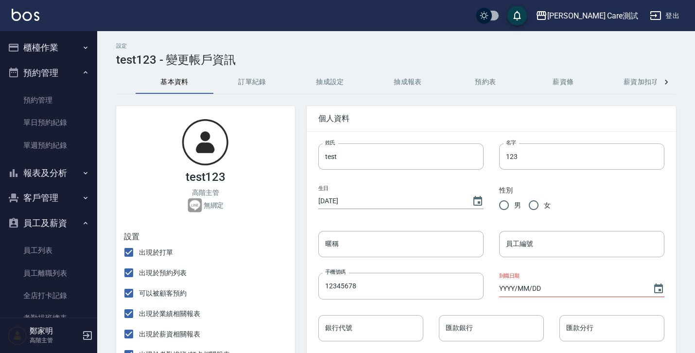
click at [251, 79] on button "訂單紀錄" at bounding box center [252, 81] width 78 height 23
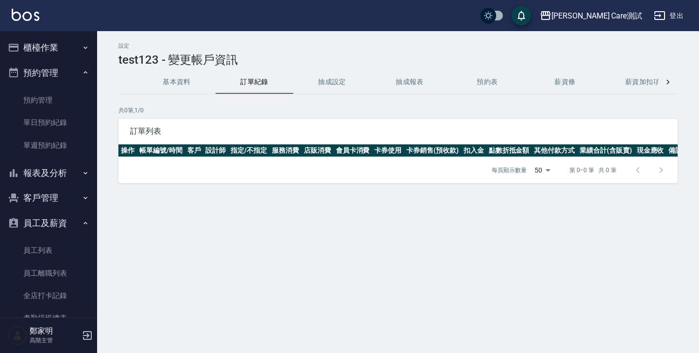
click at [180, 85] on button "基本資料" at bounding box center [177, 81] width 78 height 23
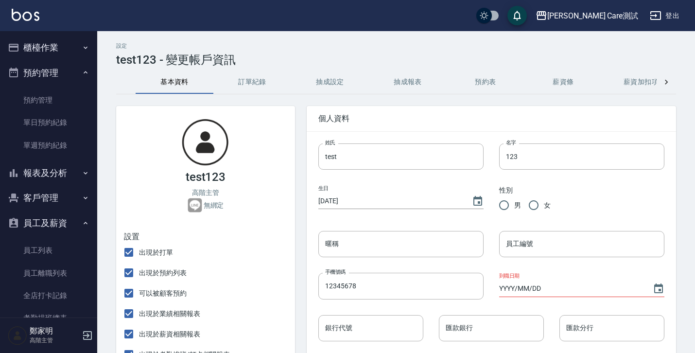
click at [336, 75] on button "抽成設定" at bounding box center [330, 81] width 78 height 23
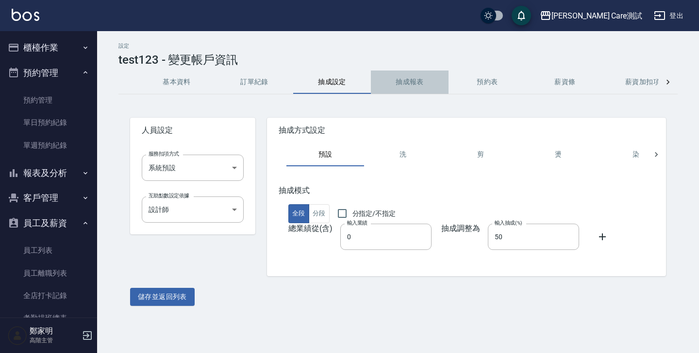
click at [390, 81] on button "抽成報表" at bounding box center [410, 81] width 78 height 23
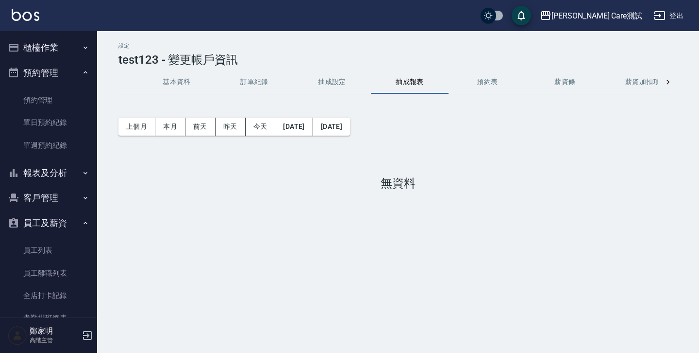
click at [471, 73] on button "預約表" at bounding box center [488, 81] width 78 height 23
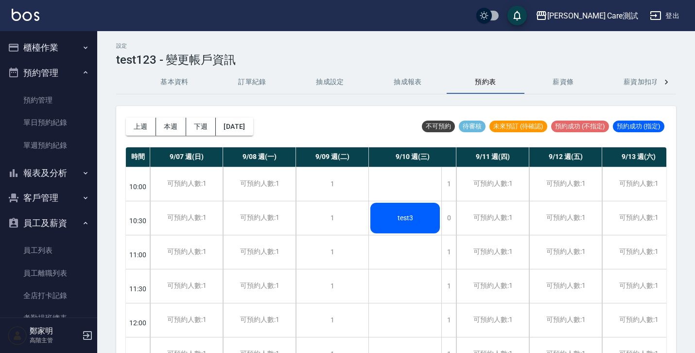
click at [560, 78] on button "薪資條" at bounding box center [563, 81] width 78 height 23
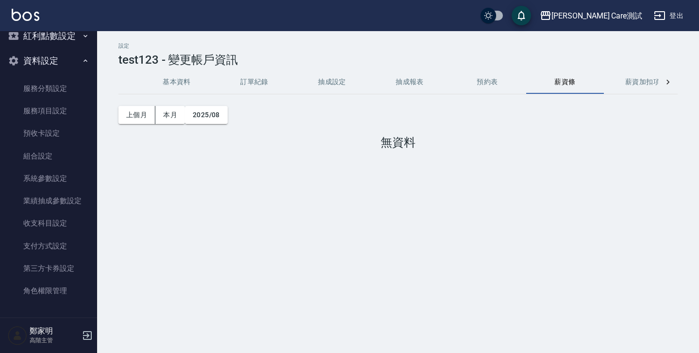
click at [155, 82] on button "基本資料" at bounding box center [177, 81] width 78 height 23
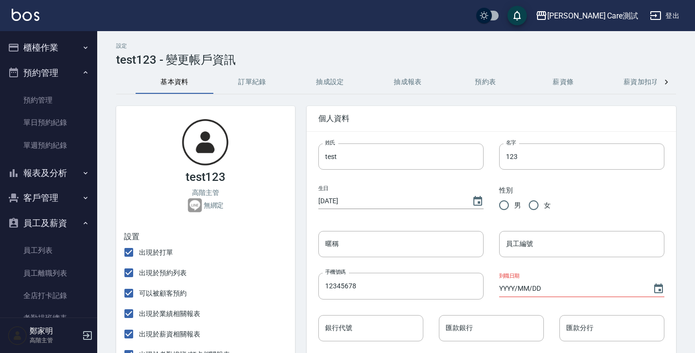
click at [38, 76] on button "預約管理" at bounding box center [48, 72] width 89 height 25
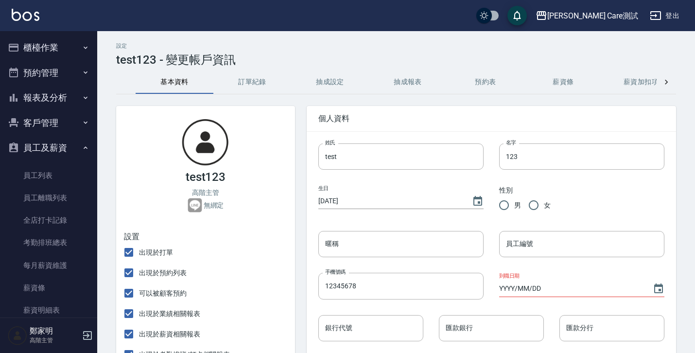
click at [54, 144] on button "員工及薪資" at bounding box center [48, 147] width 89 height 25
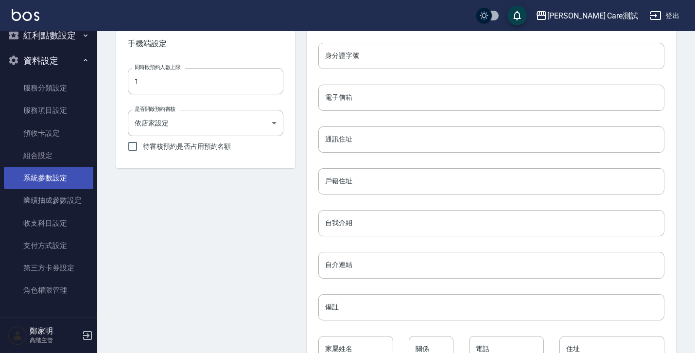
scroll to position [357, 0]
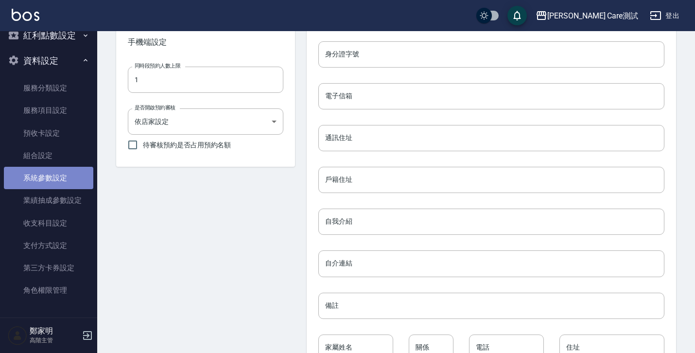
click at [68, 182] on link "系統參數設定" at bounding box center [48, 178] width 89 height 22
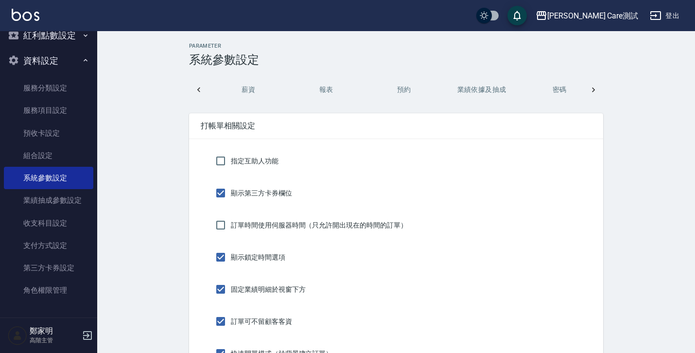
scroll to position [0, 221]
click at [488, 86] on button "密碼" at bounding box center [492, 89] width 78 height 23
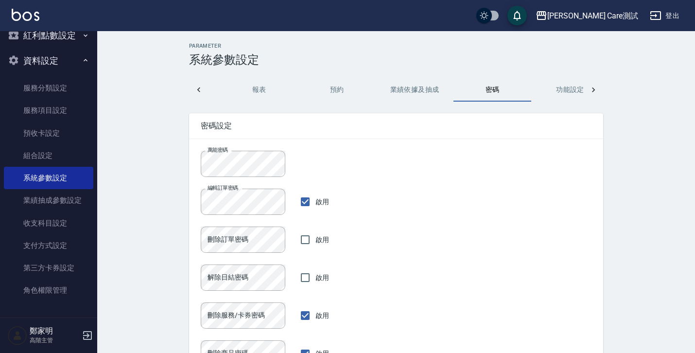
scroll to position [0, 0]
click at [554, 85] on button "預約" at bounding box center [558, 89] width 78 height 23
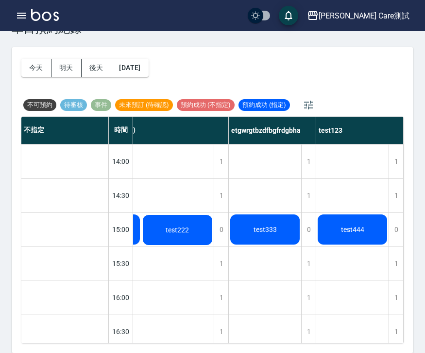
scroll to position [271, 0]
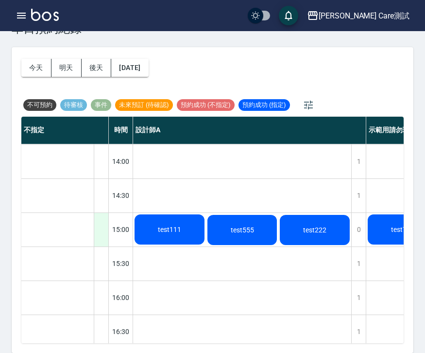
click at [94, 233] on div at bounding box center [101, 230] width 15 height 34
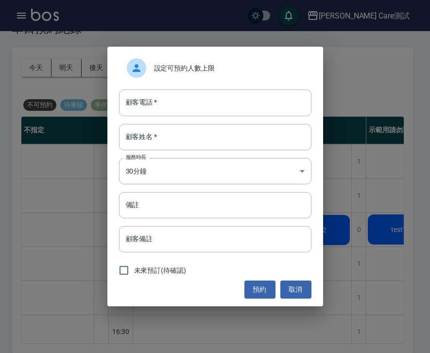
click at [256, 63] on span "設定可預約人數上限" at bounding box center [229, 68] width 150 height 10
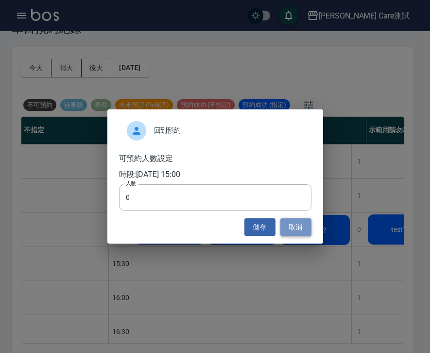
click at [300, 228] on button "取消" at bounding box center [295, 227] width 31 height 18
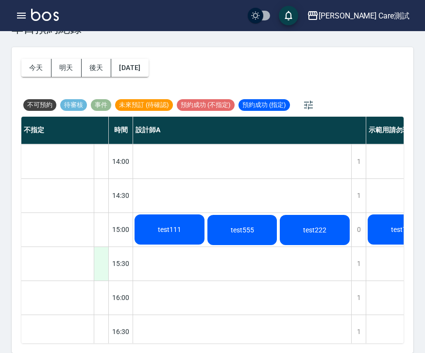
click at [105, 265] on div at bounding box center [101, 264] width 15 height 34
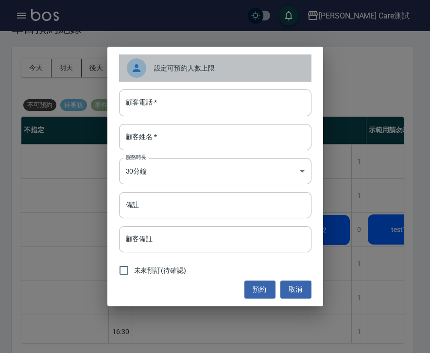
click at [219, 69] on span "設定可預約人數上限" at bounding box center [229, 68] width 150 height 10
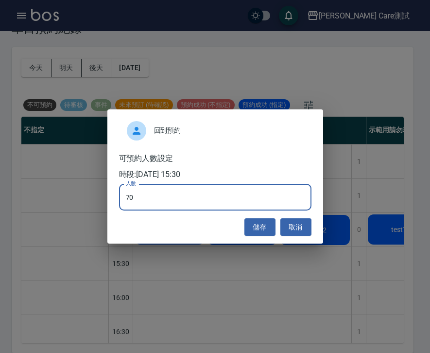
click at [179, 203] on input "70" at bounding box center [215, 197] width 192 height 26
click at [130, 198] on input "70" at bounding box center [215, 197] width 192 height 26
type input "0"
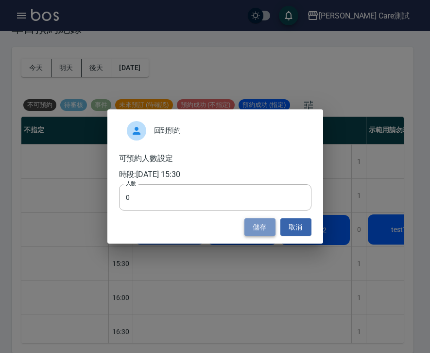
click at [252, 226] on button "儲存" at bounding box center [259, 227] width 31 height 18
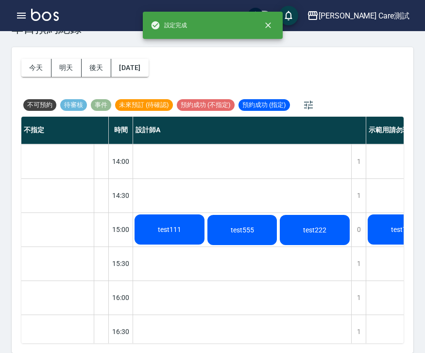
click at [80, 265] on div "test5 123test" at bounding box center [57, 280] width 73 height 816
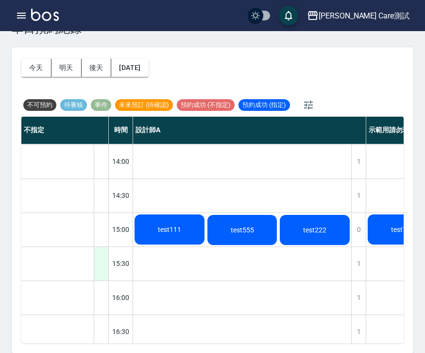
click at [102, 260] on div at bounding box center [101, 264] width 15 height 34
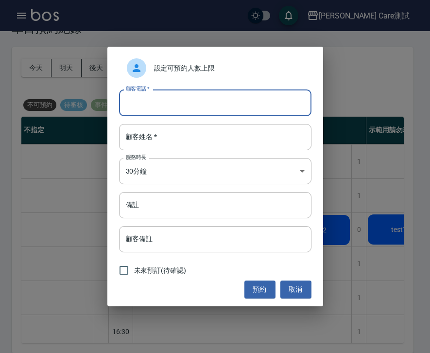
click at [153, 89] on input "顧客電話   *" at bounding box center [215, 102] width 192 height 26
type input "0987343213"
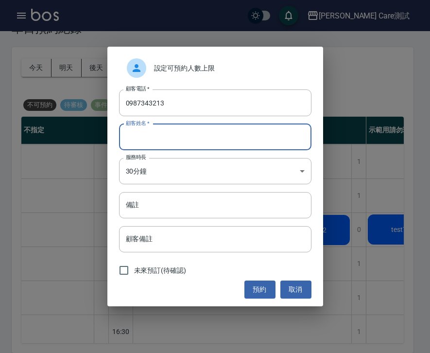
click at [158, 136] on input "顧客姓名   *" at bounding box center [215, 137] width 192 height 26
type input "test878"
click at [266, 297] on button "預約" at bounding box center [259, 289] width 31 height 18
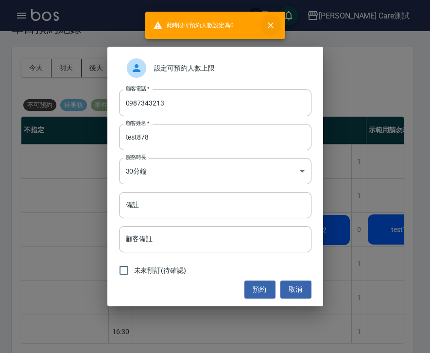
click at [271, 23] on icon "close" at bounding box center [271, 25] width 10 height 10
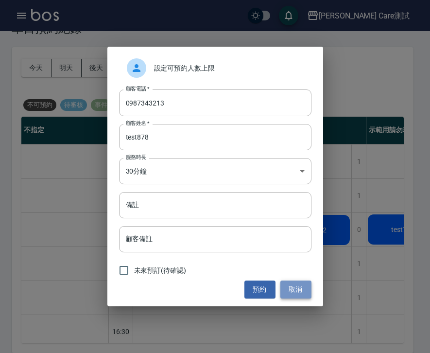
click at [296, 290] on button "取消" at bounding box center [295, 289] width 31 height 18
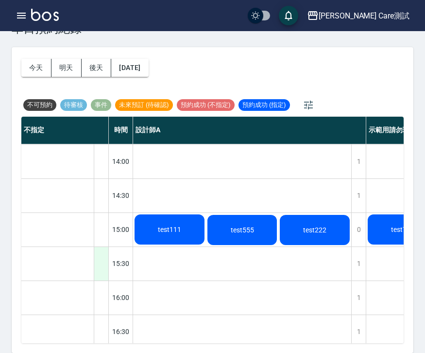
click at [99, 263] on div at bounding box center [101, 264] width 15 height 34
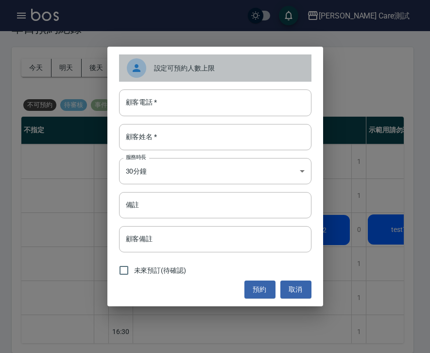
click at [196, 71] on span "設定可預約人數上限" at bounding box center [229, 68] width 150 height 10
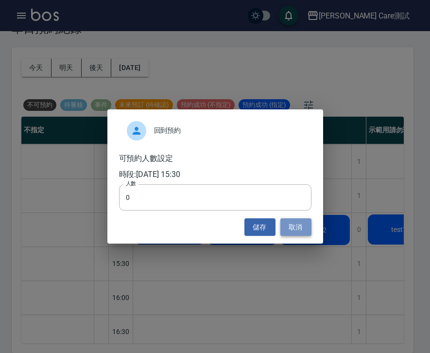
click at [304, 235] on button "取消" at bounding box center [295, 227] width 31 height 18
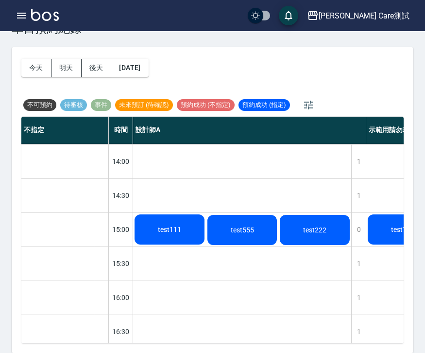
click at [281, 261] on div "測試更改姓名 test4 test111 test555 test222" at bounding box center [242, 280] width 219 height 816
click at [354, 267] on div "1" at bounding box center [358, 264] width 15 height 34
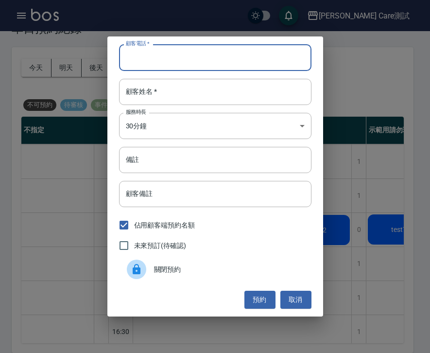
click at [197, 66] on input "顧客電話   *" at bounding box center [215, 57] width 192 height 26
click at [292, 301] on button "取消" at bounding box center [295, 299] width 31 height 18
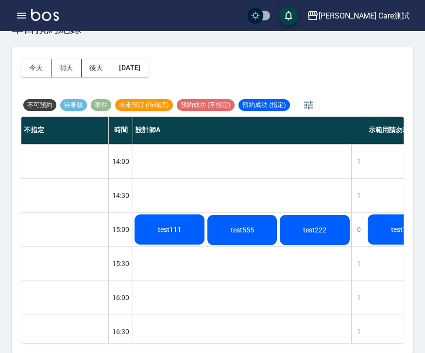
click at [305, 233] on span "test222" at bounding box center [314, 230] width 27 height 8
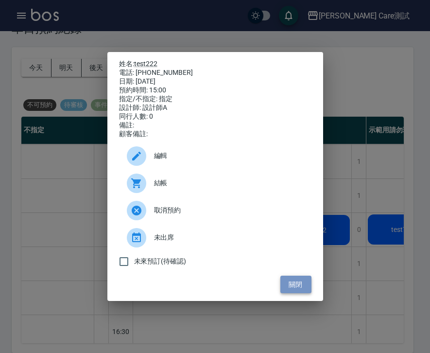
click at [298, 283] on button "關閉" at bounding box center [295, 284] width 31 height 18
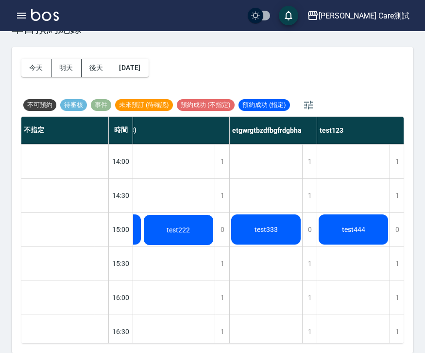
scroll to position [271, 303]
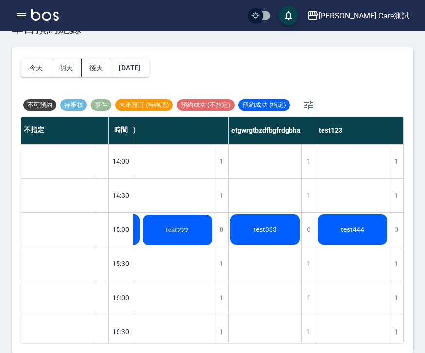
click at [348, 233] on div "test444" at bounding box center [352, 229] width 72 height 33
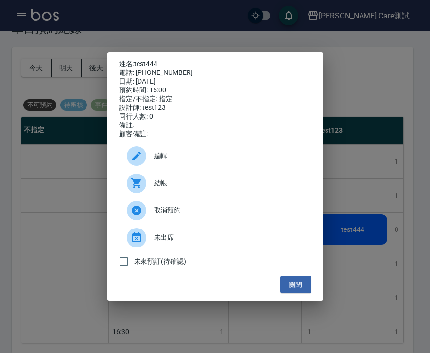
click at [226, 210] on span "取消預約" at bounding box center [229, 210] width 150 height 10
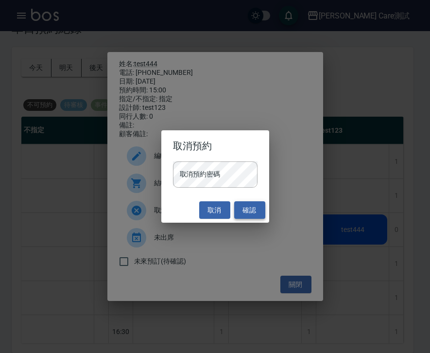
click at [251, 212] on button "確認" at bounding box center [249, 210] width 31 height 18
click at [214, 206] on button "取消" at bounding box center [214, 210] width 31 height 18
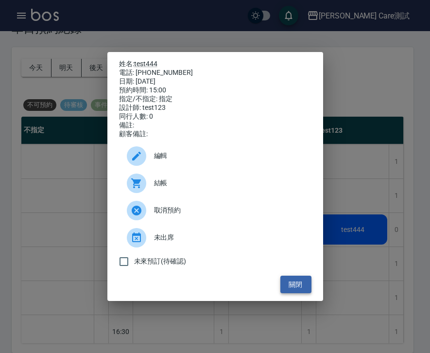
click at [289, 288] on button "關閉" at bounding box center [295, 284] width 31 height 18
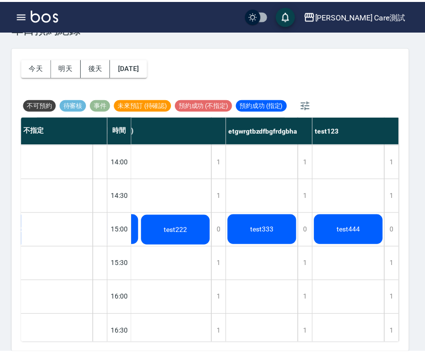
scroll to position [271, 298]
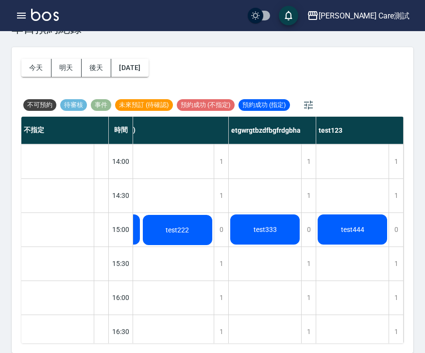
click at [344, 225] on span "test444" at bounding box center [352, 229] width 27 height 8
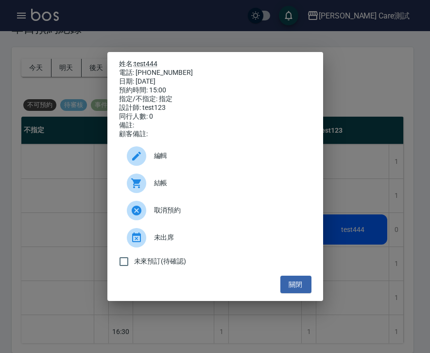
click at [175, 215] on span "取消預約" at bounding box center [229, 210] width 150 height 10
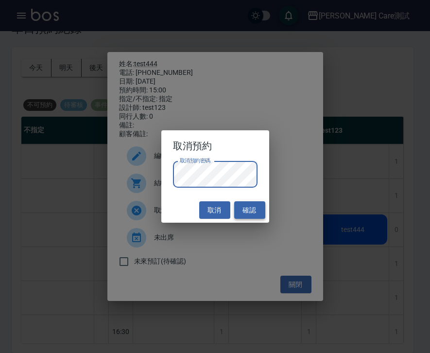
click at [243, 206] on button "確認" at bounding box center [249, 210] width 31 height 18
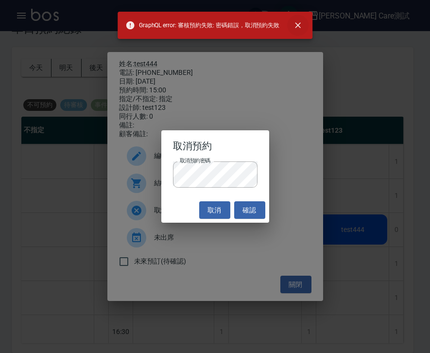
click at [298, 27] on icon "close" at bounding box center [298, 25] width 10 height 10
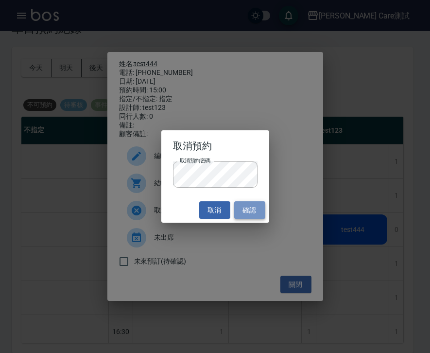
click at [248, 214] on button "確認" at bounding box center [249, 210] width 31 height 18
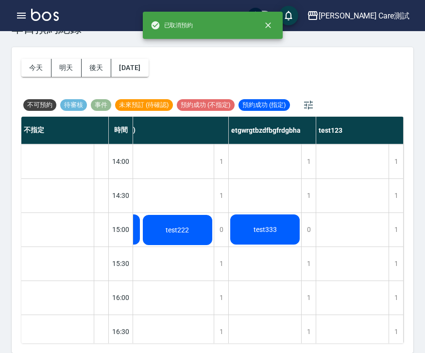
click at [350, 228] on div "test3" at bounding box center [352, 280] width 73 height 816
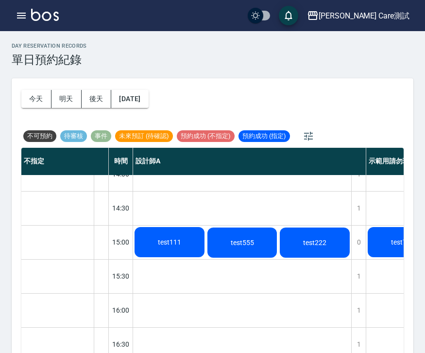
scroll to position [249, 0]
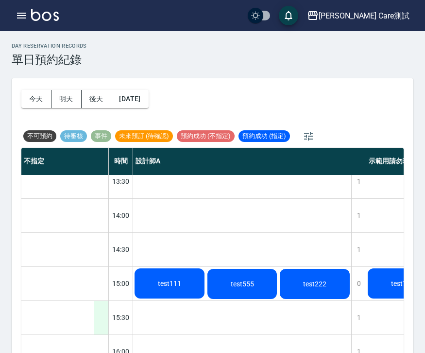
click at [104, 322] on div at bounding box center [101, 318] width 15 height 34
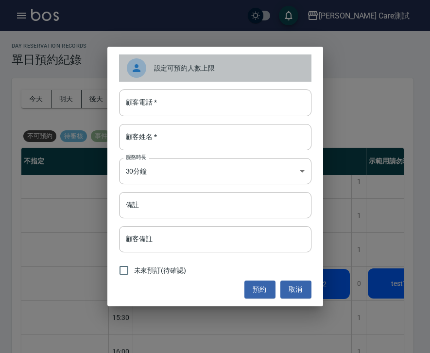
click at [174, 63] on span "設定可預約人數上限" at bounding box center [229, 68] width 150 height 10
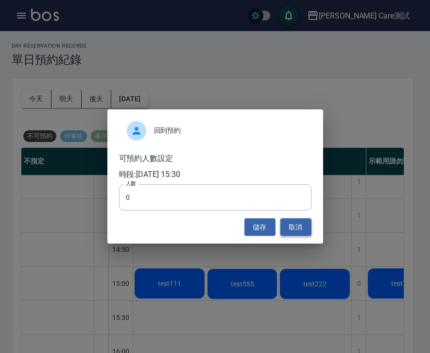
click at [283, 223] on button "取消" at bounding box center [295, 227] width 31 height 18
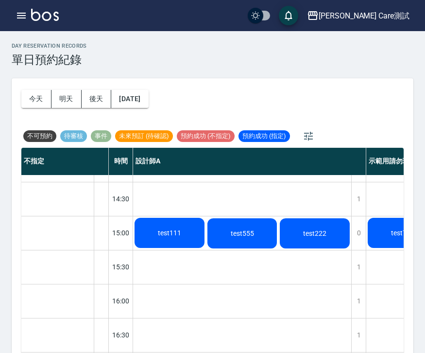
scroll to position [316, 0]
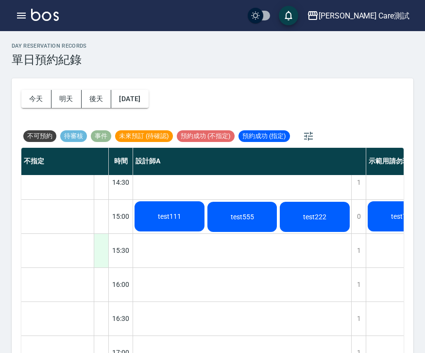
click at [104, 248] on div at bounding box center [101, 251] width 15 height 34
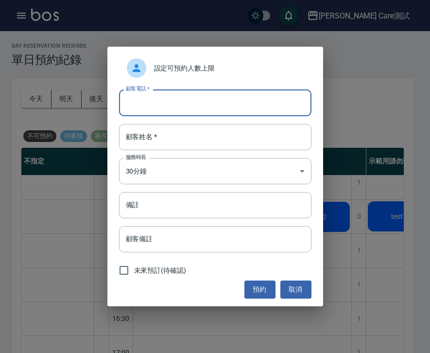
click at [233, 103] on input "顧客電話   *" at bounding box center [215, 102] width 192 height 26
type input "0987232134"
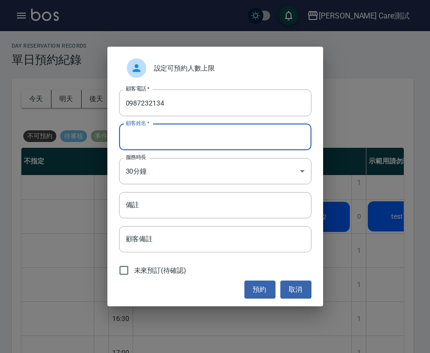
click at [258, 137] on input "顧客姓名   *" at bounding box center [215, 137] width 192 height 26
type input "hjk"
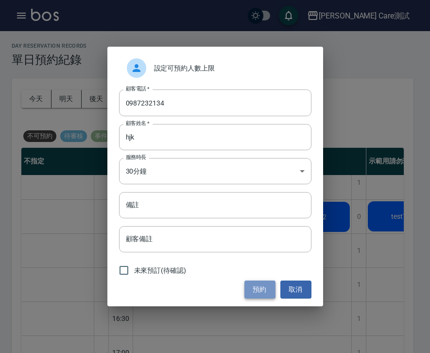
click at [262, 288] on button "預約" at bounding box center [259, 289] width 31 height 18
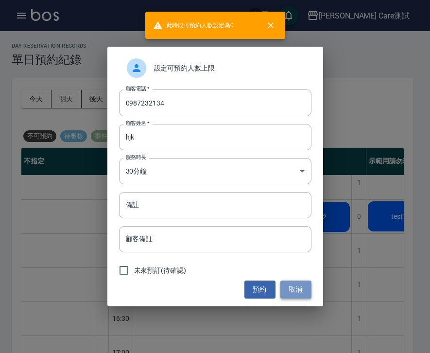
click at [298, 293] on button "取消" at bounding box center [295, 289] width 31 height 18
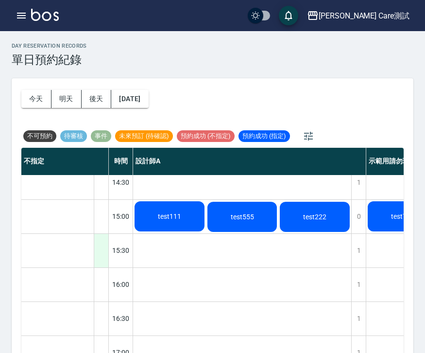
click at [98, 258] on div at bounding box center [101, 251] width 15 height 34
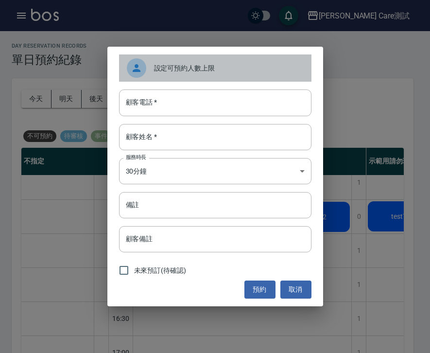
click at [230, 67] on span "設定可預約人數上限" at bounding box center [229, 68] width 150 height 10
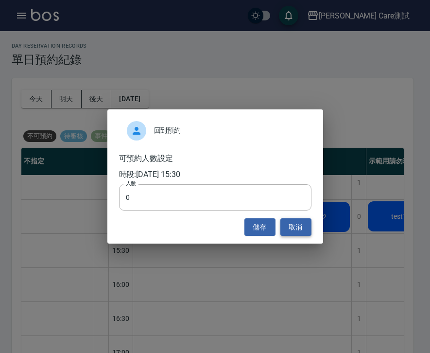
click at [281, 225] on button "取消" at bounding box center [295, 227] width 31 height 18
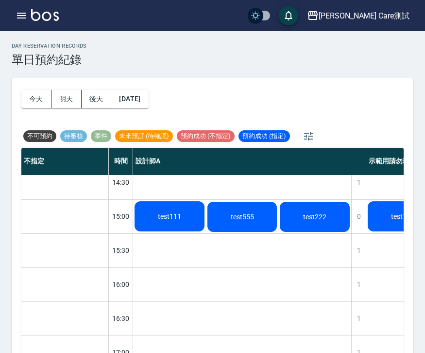
click at [236, 245] on div "測試更改姓名 test4 test111 test555 test222" at bounding box center [242, 267] width 219 height 816
click at [362, 247] on div "1" at bounding box center [358, 251] width 15 height 34
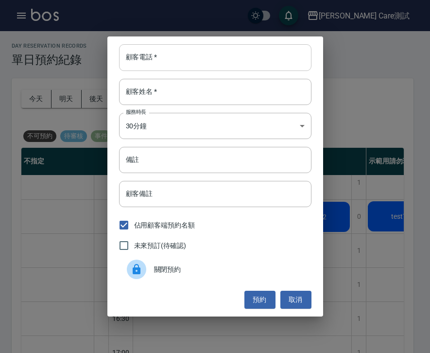
click at [195, 59] on input "顧客電話   *" at bounding box center [215, 57] width 192 height 26
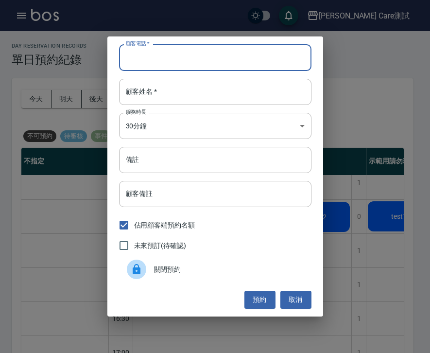
paste input "0987232134"
type input "0987232134"
click at [178, 95] on input "顧客姓名   *" at bounding box center [215, 92] width 192 height 26
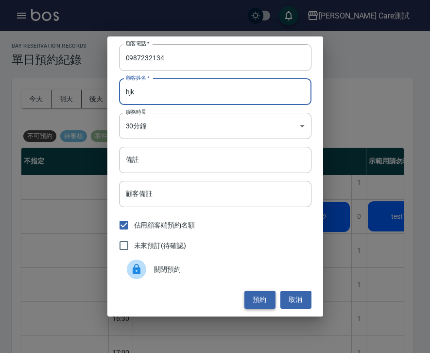
type input "hjk"
click at [270, 298] on button "預約" at bounding box center [259, 299] width 31 height 18
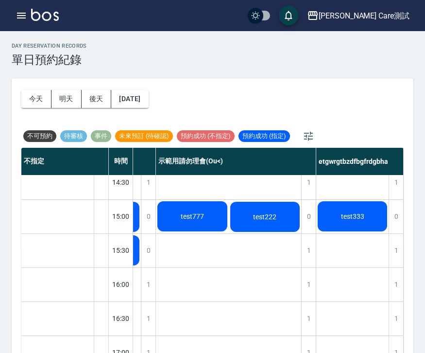
scroll to position [316, 222]
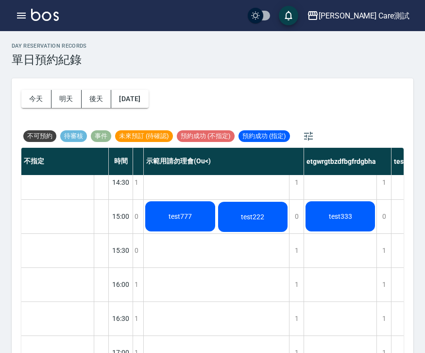
click at [253, 248] on div "test1 test777 test222" at bounding box center [217, 267] width 146 height 816
click at [301, 254] on div "1" at bounding box center [296, 251] width 15 height 34
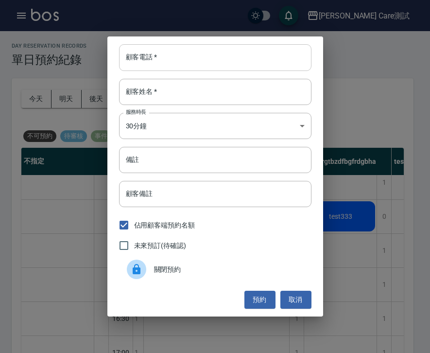
click at [204, 62] on input "顧客電話   *" at bounding box center [215, 57] width 192 height 26
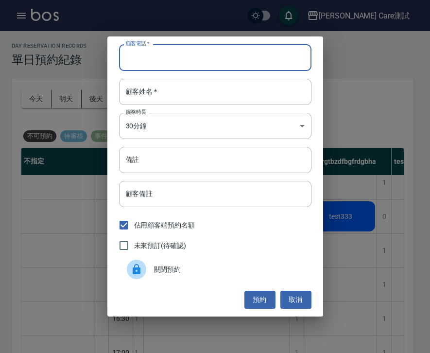
paste input "0987232134"
type input "0987232137"
click at [146, 93] on input "顧客姓名   *" at bounding box center [215, 92] width 192 height 26
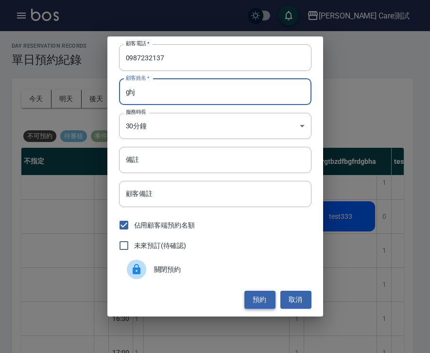
type input "ghj"
click at [270, 301] on button "預約" at bounding box center [259, 299] width 31 height 18
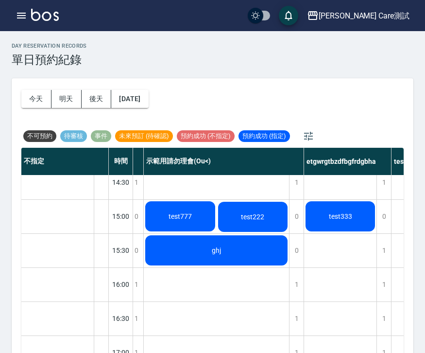
scroll to position [316, 303]
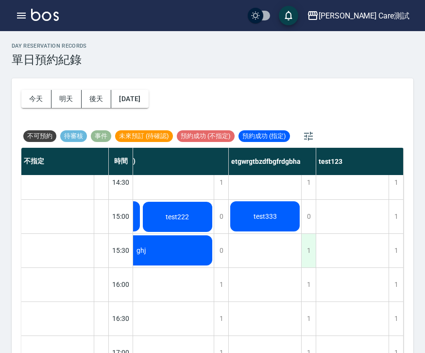
click at [305, 253] on div "1" at bounding box center [308, 251] width 15 height 34
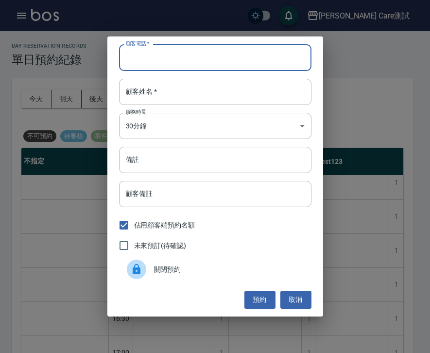
click at [240, 53] on input "顧客電話   *" at bounding box center [215, 57] width 192 height 26
paste input "0987232134"
type input "0987232135"
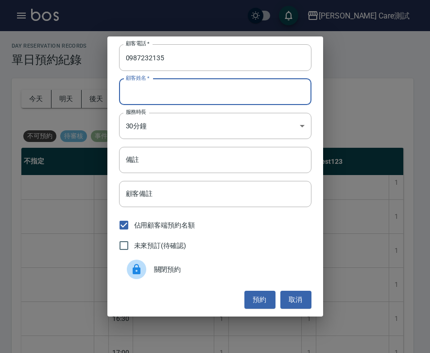
click at [209, 97] on input "顧客姓名   *" at bounding box center [215, 92] width 192 height 26
type input "fgh"
click at [268, 292] on button "預約" at bounding box center [259, 299] width 31 height 18
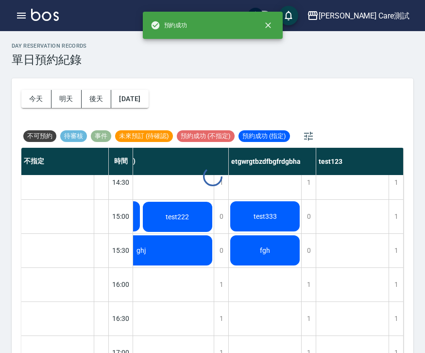
scroll to position [316, 298]
click at [343, 257] on div "test3" at bounding box center [352, 267] width 73 height 816
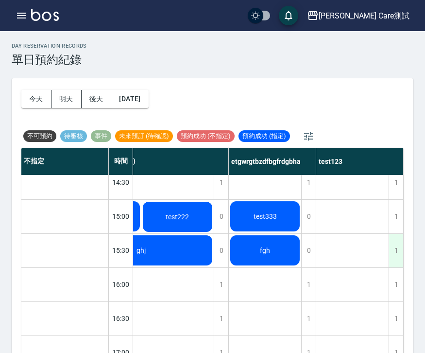
scroll to position [316, 303]
click at [390, 254] on div "1" at bounding box center [396, 251] width 15 height 34
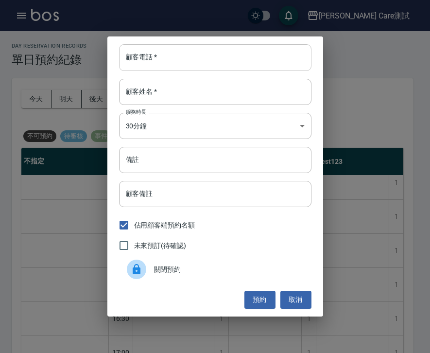
click at [173, 56] on input "顧客電話   *" at bounding box center [215, 57] width 192 height 26
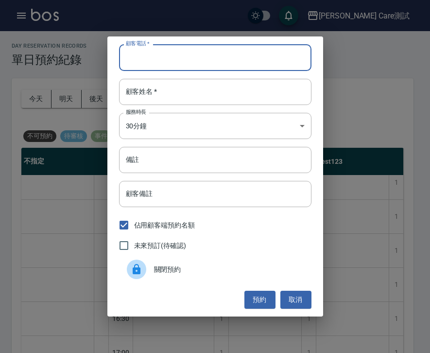
paste input "0987232134"
click at [157, 92] on input "顧客姓名   *" at bounding box center [215, 92] width 192 height 26
click at [170, 58] on input "0987232131" at bounding box center [215, 57] width 192 height 26
type input "0987232130"
click at [180, 90] on input "顧客姓名   *" at bounding box center [215, 92] width 192 height 26
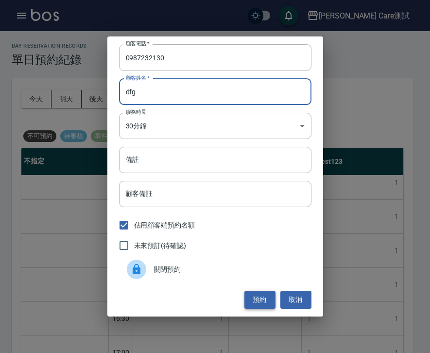
type input "dfg"
click at [258, 292] on button "預約" at bounding box center [259, 299] width 31 height 18
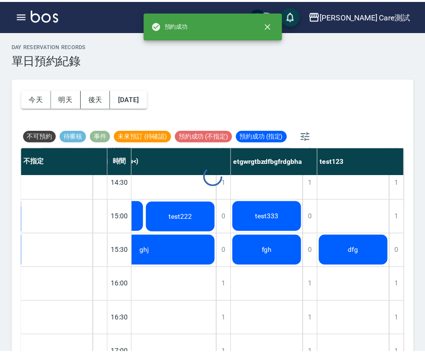
scroll to position [316, 298]
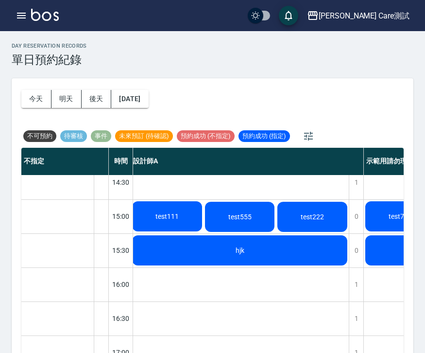
scroll to position [316, 0]
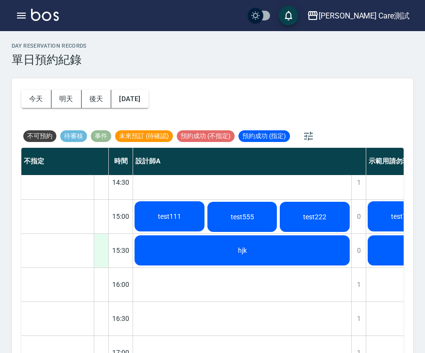
click at [105, 251] on div at bounding box center [101, 251] width 15 height 34
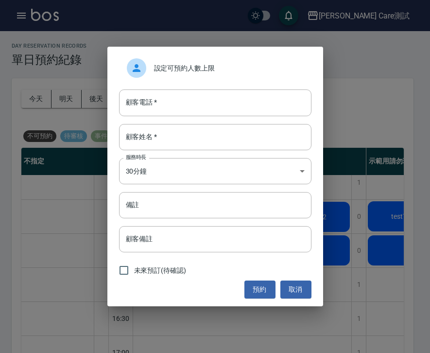
click at [232, 75] on div "設定可預約人數上限" at bounding box center [215, 67] width 192 height 27
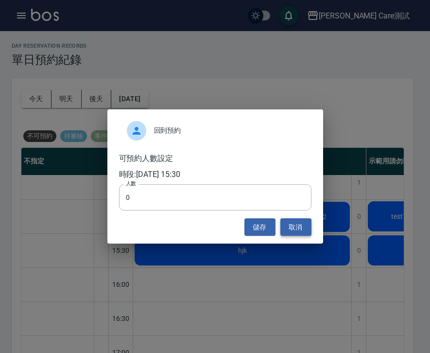
click at [295, 228] on button "取消" at bounding box center [295, 227] width 31 height 18
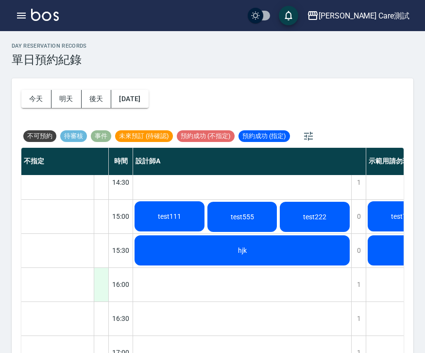
click at [106, 283] on div at bounding box center [101, 285] width 15 height 34
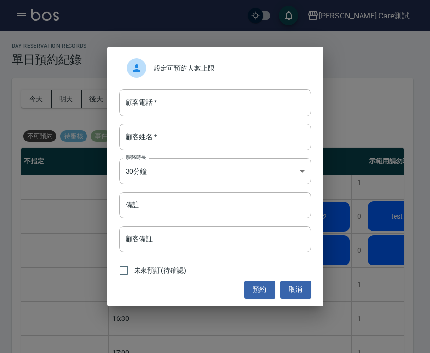
click at [190, 73] on span "設定可預約人數上限" at bounding box center [229, 68] width 150 height 10
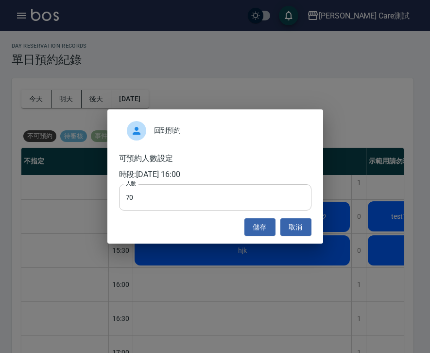
click at [144, 198] on input "70" at bounding box center [215, 197] width 192 height 26
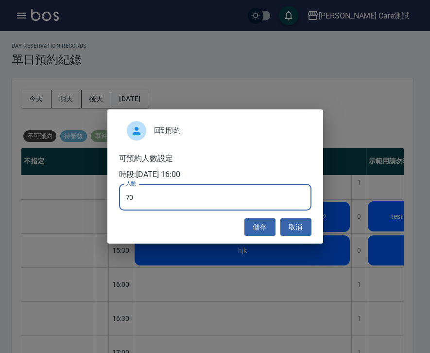
type input "7"
type input "1"
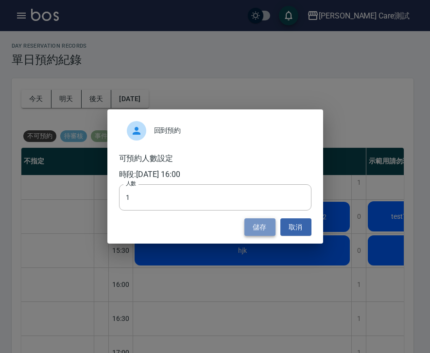
click at [264, 222] on button "儲存" at bounding box center [259, 227] width 31 height 18
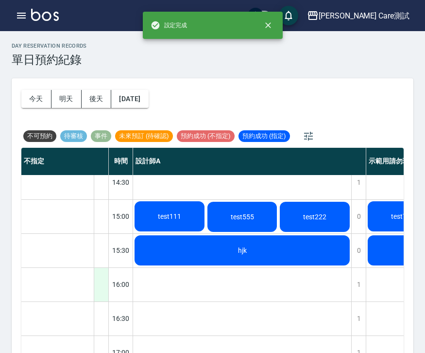
click at [101, 288] on div at bounding box center [101, 285] width 15 height 34
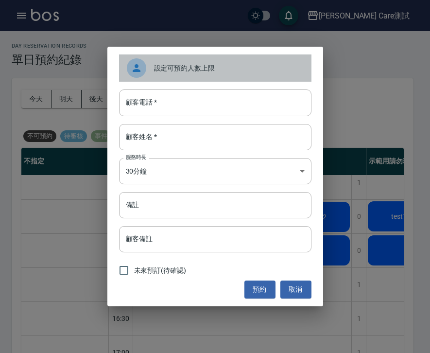
click at [207, 62] on div "設定可預約人數上限" at bounding box center [215, 67] width 192 height 27
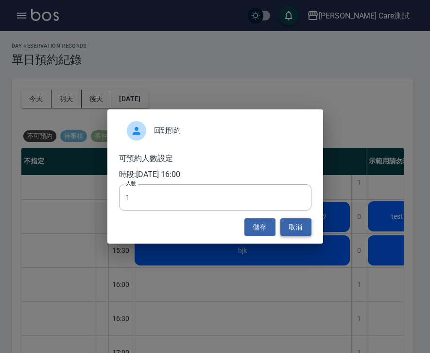
click at [294, 225] on button "取消" at bounding box center [295, 227] width 31 height 18
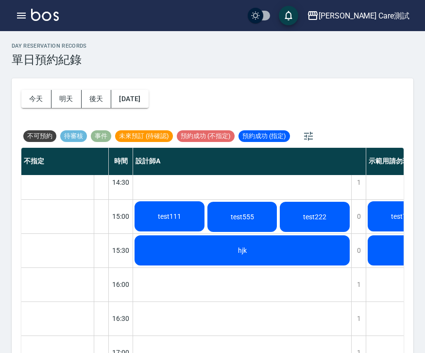
click at [54, 286] on div "test5 123test" at bounding box center [57, 267] width 73 height 816
click at [104, 287] on div at bounding box center [101, 285] width 15 height 34
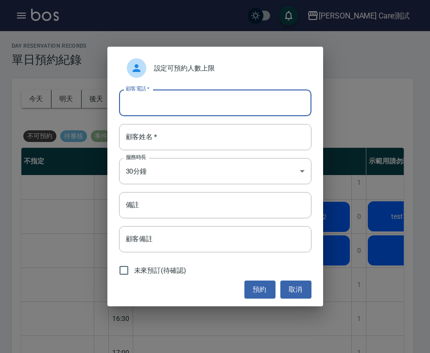
click at [154, 105] on input "顧客電話   *" at bounding box center [215, 102] width 192 height 26
type input "0987878669"
click at [170, 140] on input "顧客姓名   *" at bounding box center [215, 137] width 192 height 26
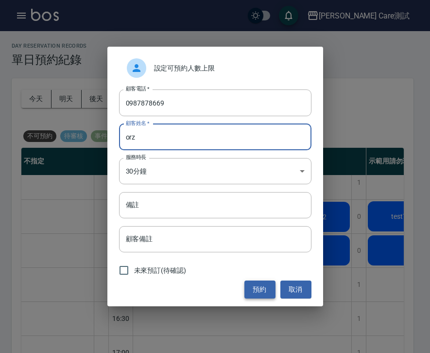
type input "orz"
click at [267, 286] on button "預約" at bounding box center [259, 289] width 31 height 18
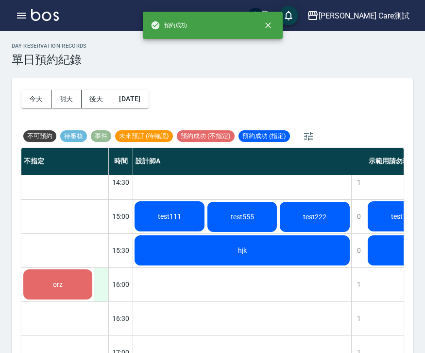
click at [101, 285] on div at bounding box center [101, 285] width 15 height 34
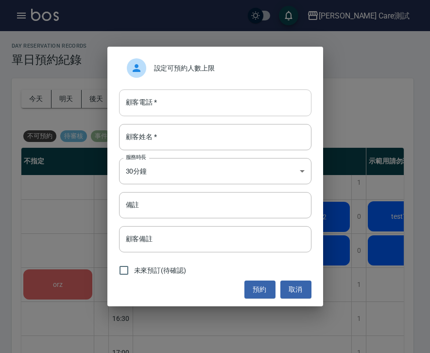
click at [169, 109] on input "顧客電話   *" at bounding box center [215, 102] width 192 height 26
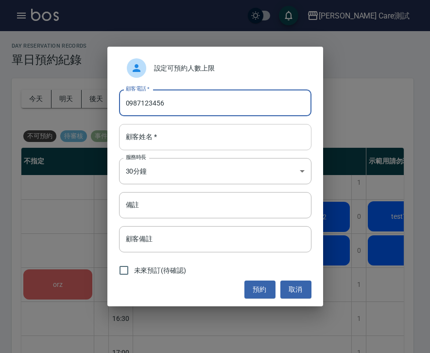
type input "0987123456"
click at [184, 144] on input "顧客姓名   *" at bounding box center [215, 137] width 192 height 26
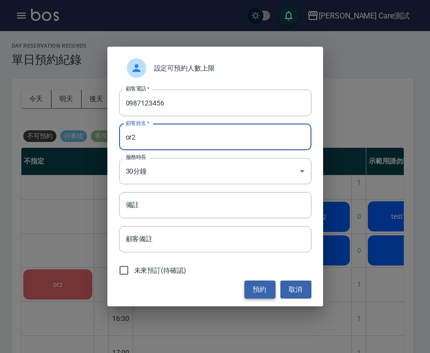
type input "or2"
click at [264, 286] on button "預約" at bounding box center [259, 289] width 31 height 18
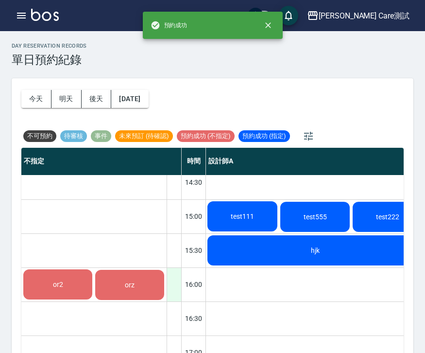
click at [170, 288] on div at bounding box center [174, 285] width 15 height 34
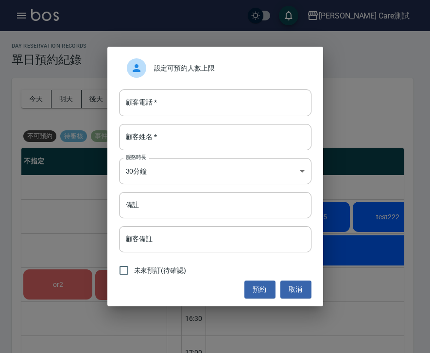
click at [184, 75] on div "設定可預約人數上限" at bounding box center [215, 67] width 192 height 27
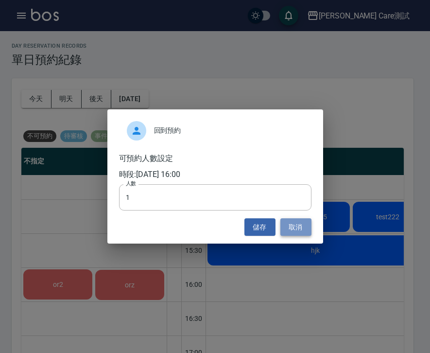
click at [290, 226] on button "取消" at bounding box center [295, 227] width 31 height 18
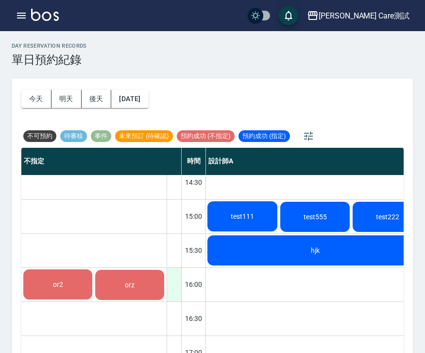
click at [175, 278] on div at bounding box center [174, 285] width 15 height 34
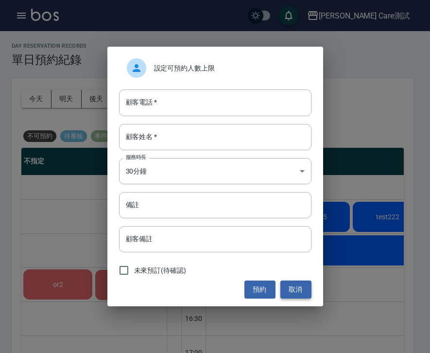
click at [296, 291] on button "取消" at bounding box center [295, 289] width 31 height 18
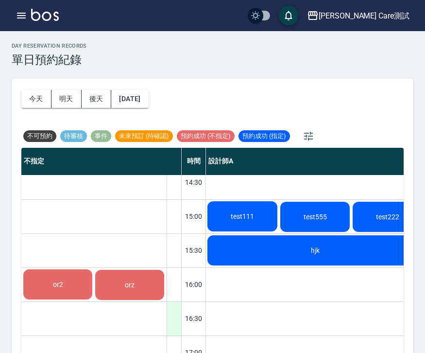
click at [175, 321] on div at bounding box center [174, 319] width 15 height 34
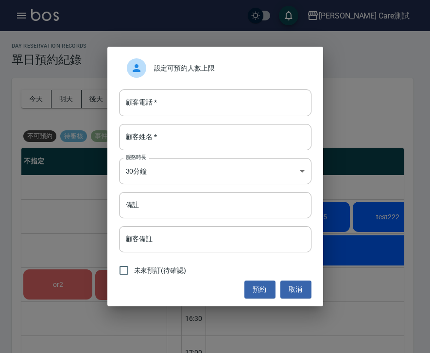
click at [192, 73] on span "設定可預約人數上限" at bounding box center [229, 68] width 150 height 10
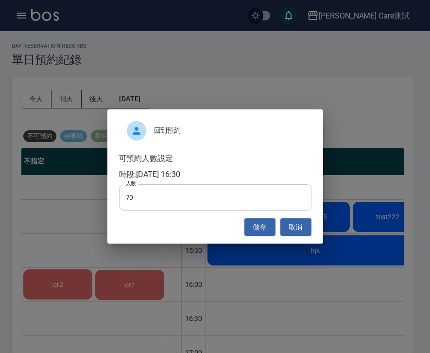
click at [158, 202] on input "70" at bounding box center [215, 197] width 192 height 26
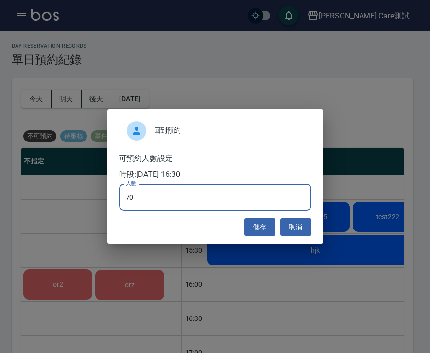
type input "7"
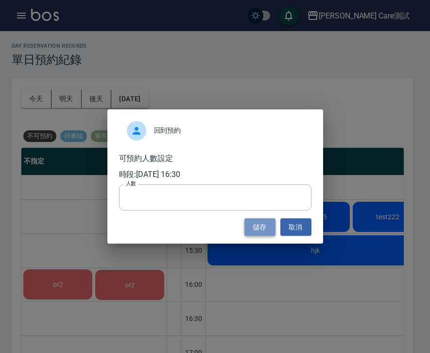
click at [254, 226] on button "儲存" at bounding box center [259, 227] width 31 height 18
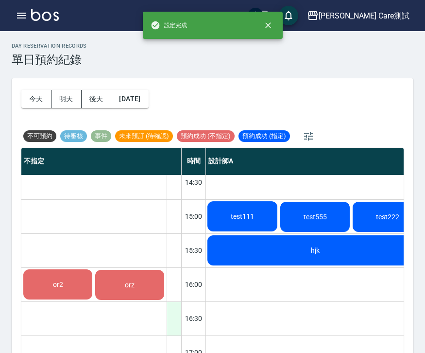
click at [170, 325] on div at bounding box center [174, 319] width 15 height 34
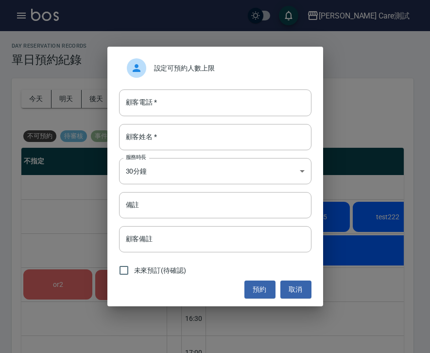
click at [168, 61] on div "設定可預約人數上限" at bounding box center [215, 67] width 192 height 27
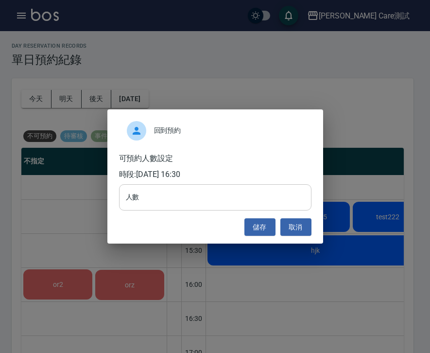
click at [185, 185] on input "人數" at bounding box center [215, 197] width 192 height 26
click at [208, 172] on h6 "時段: [DATE] 16:30" at bounding box center [215, 174] width 192 height 12
click at [282, 229] on button "取消" at bounding box center [295, 227] width 31 height 18
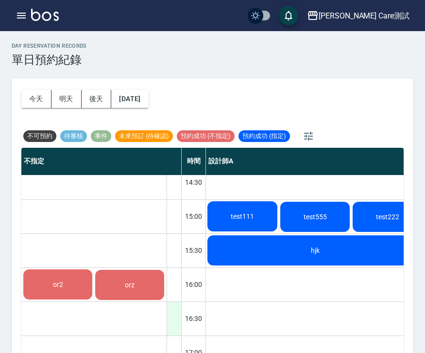
click at [181, 312] on div at bounding box center [174, 319] width 15 height 34
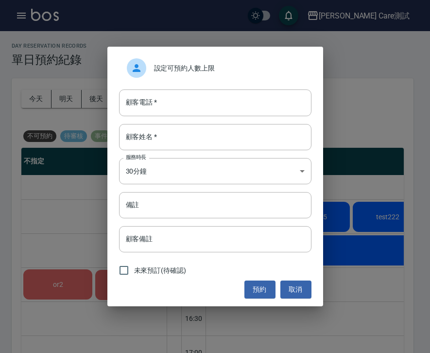
click at [187, 77] on div "設定可預約人數上限" at bounding box center [215, 67] width 192 height 27
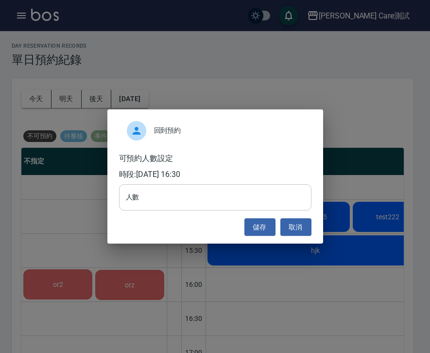
click at [159, 202] on input "人數" at bounding box center [215, 197] width 192 height 26
click at [264, 224] on button "儲存" at bounding box center [259, 227] width 31 height 18
